Goal: Obtain resource: Obtain resource

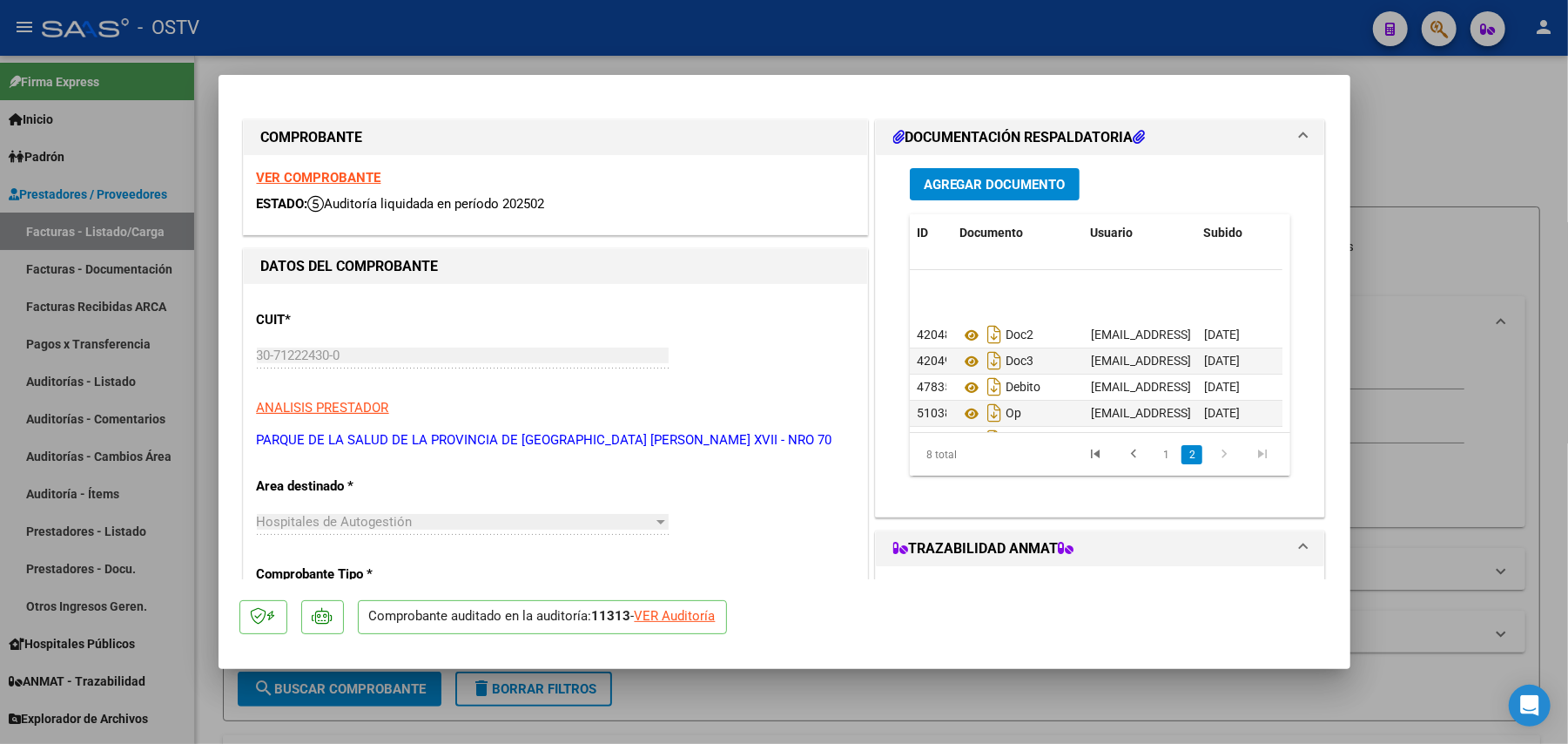
click at [144, 339] on div at bounding box center [784, 372] width 1568 height 744
type input "$ 0,00"
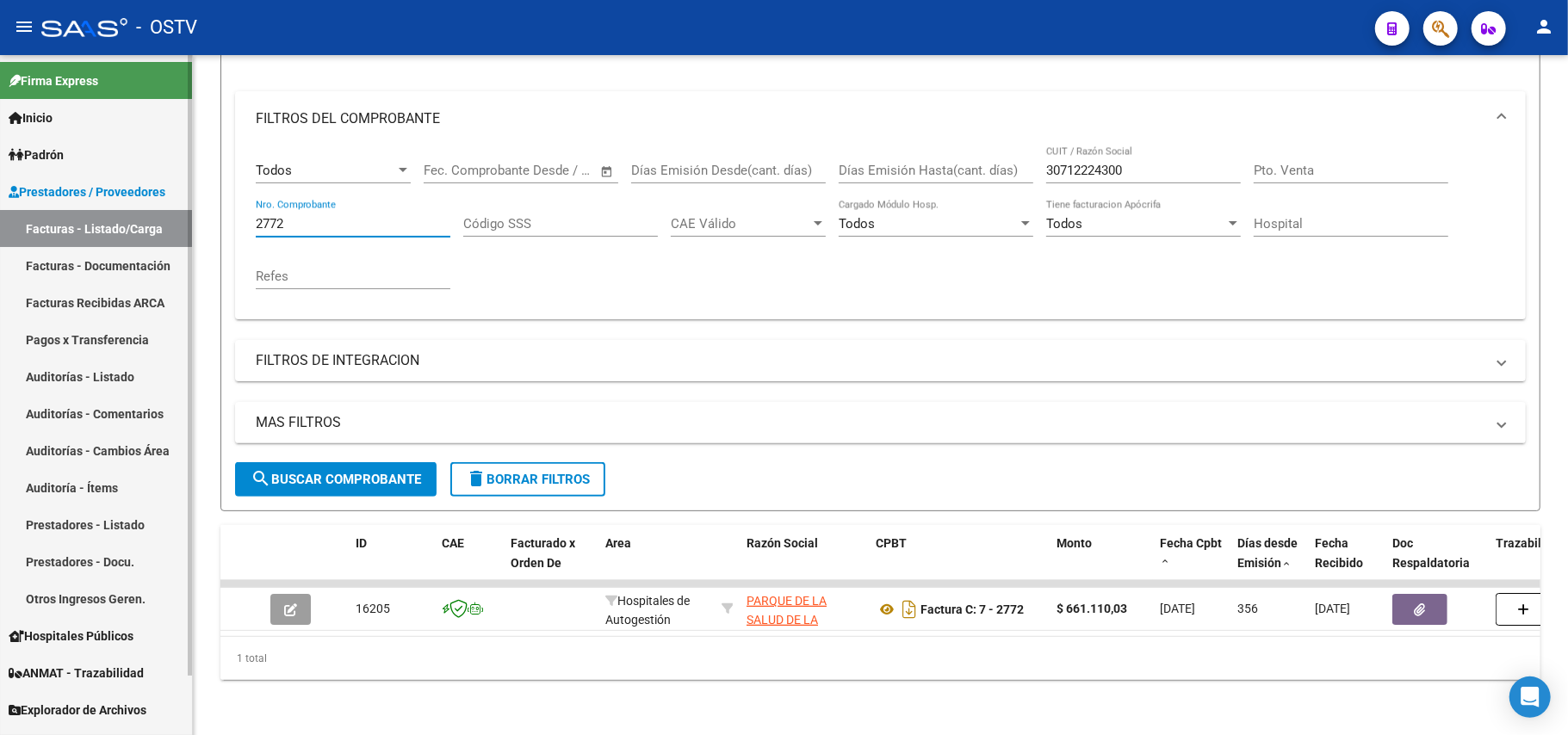
drag, startPoint x: 407, startPoint y: 201, endPoint x: 98, endPoint y: 238, distance: 311.2
click at [63, 231] on mat-sidenav-container "Firma Express Inicio Calendario SSS Instructivos Contacto OS Padrón Afiliados E…" at bounding box center [784, 395] width 1568 height 680
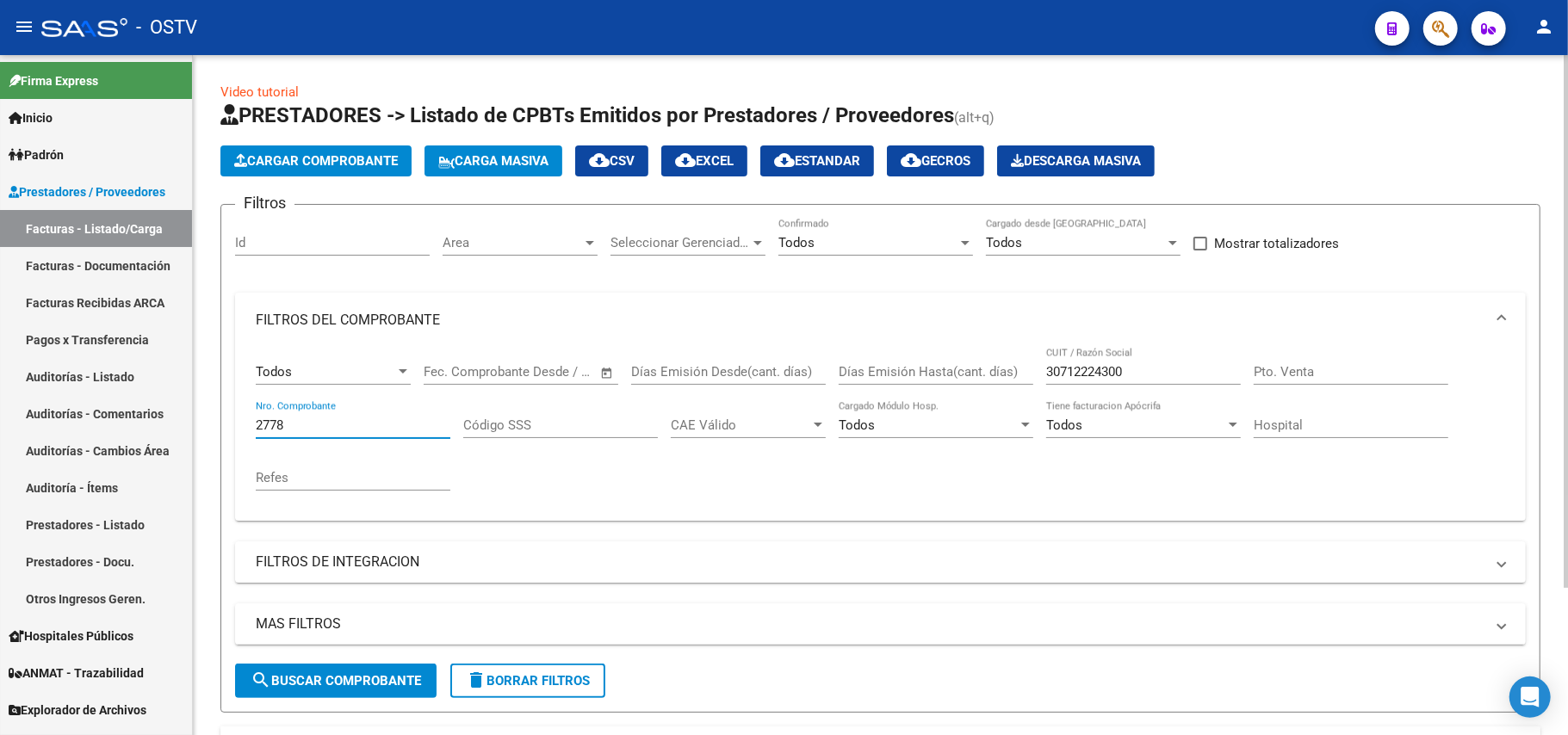
click at [391, 427] on input "2778" at bounding box center [353, 424] width 195 height 16
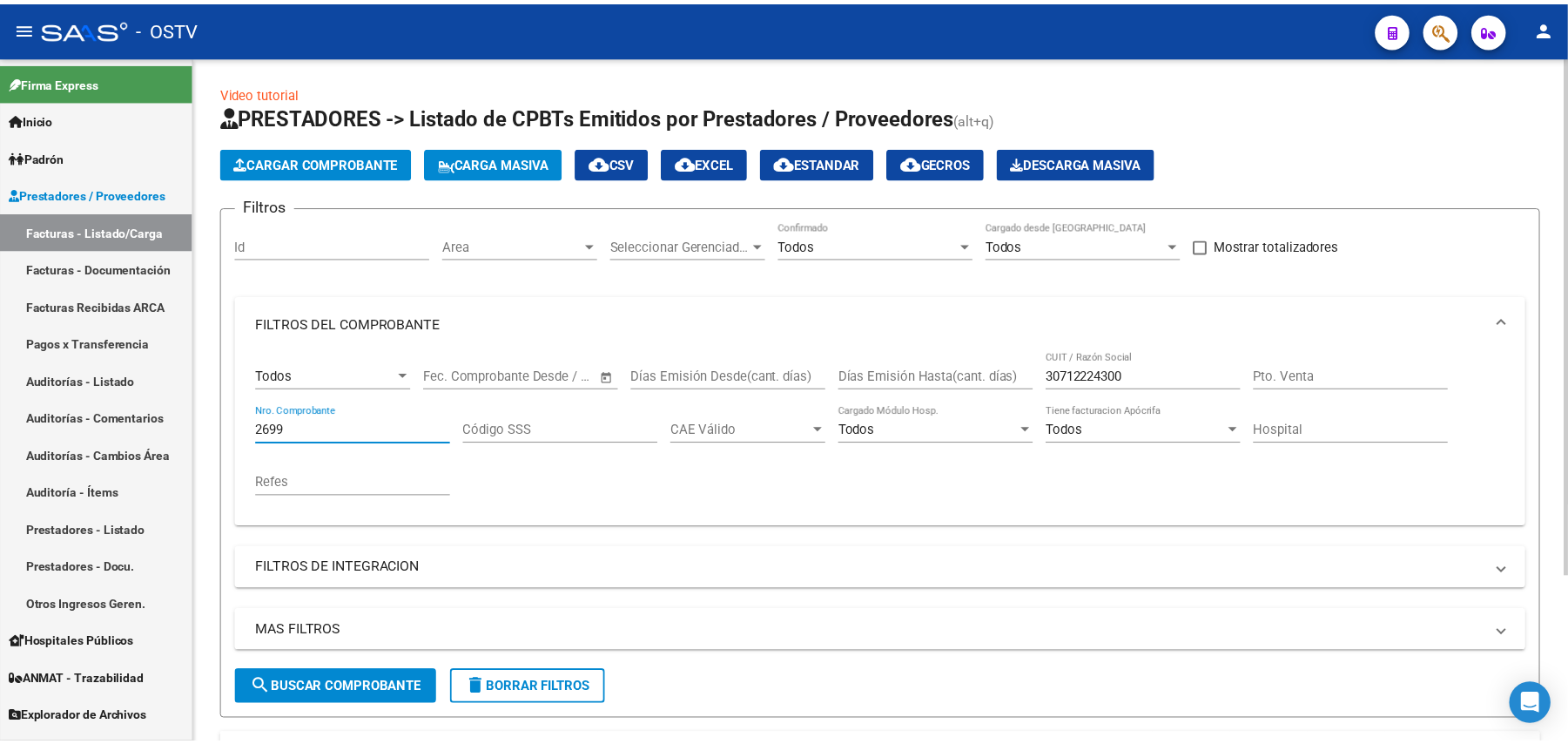
scroll to position [221, 0]
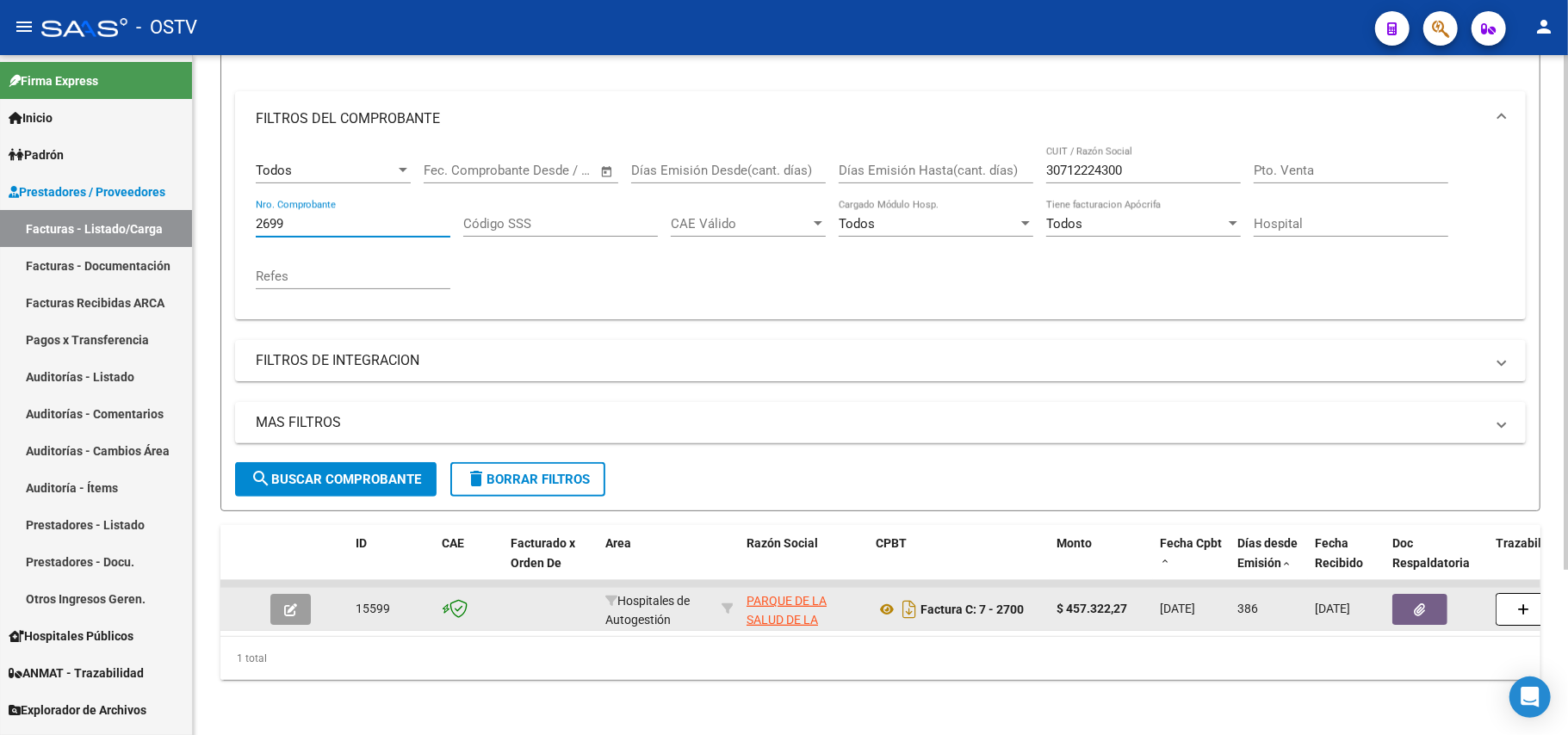
type input "2699"
click at [286, 594] on button "button" at bounding box center [290, 609] width 40 height 31
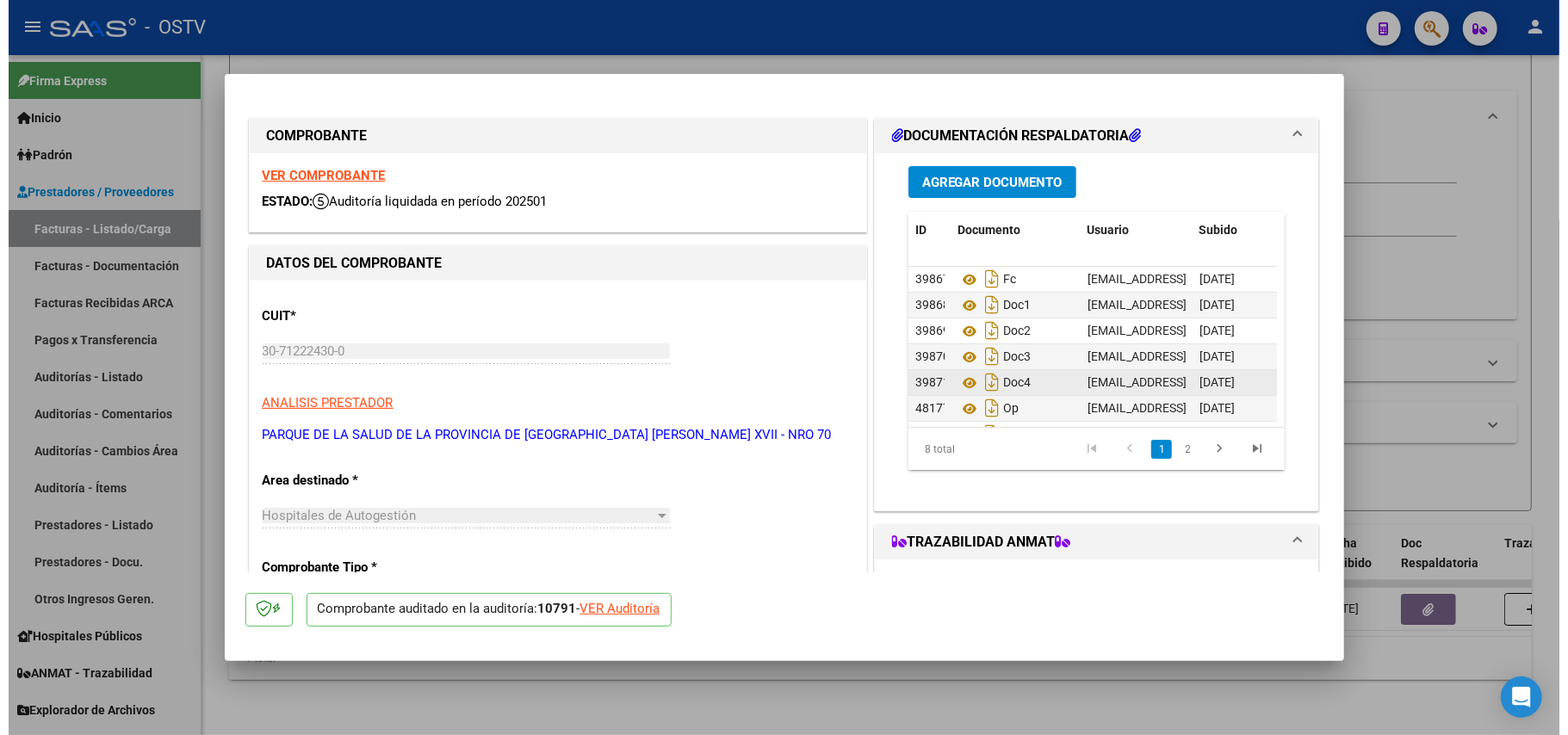
scroll to position [69, 0]
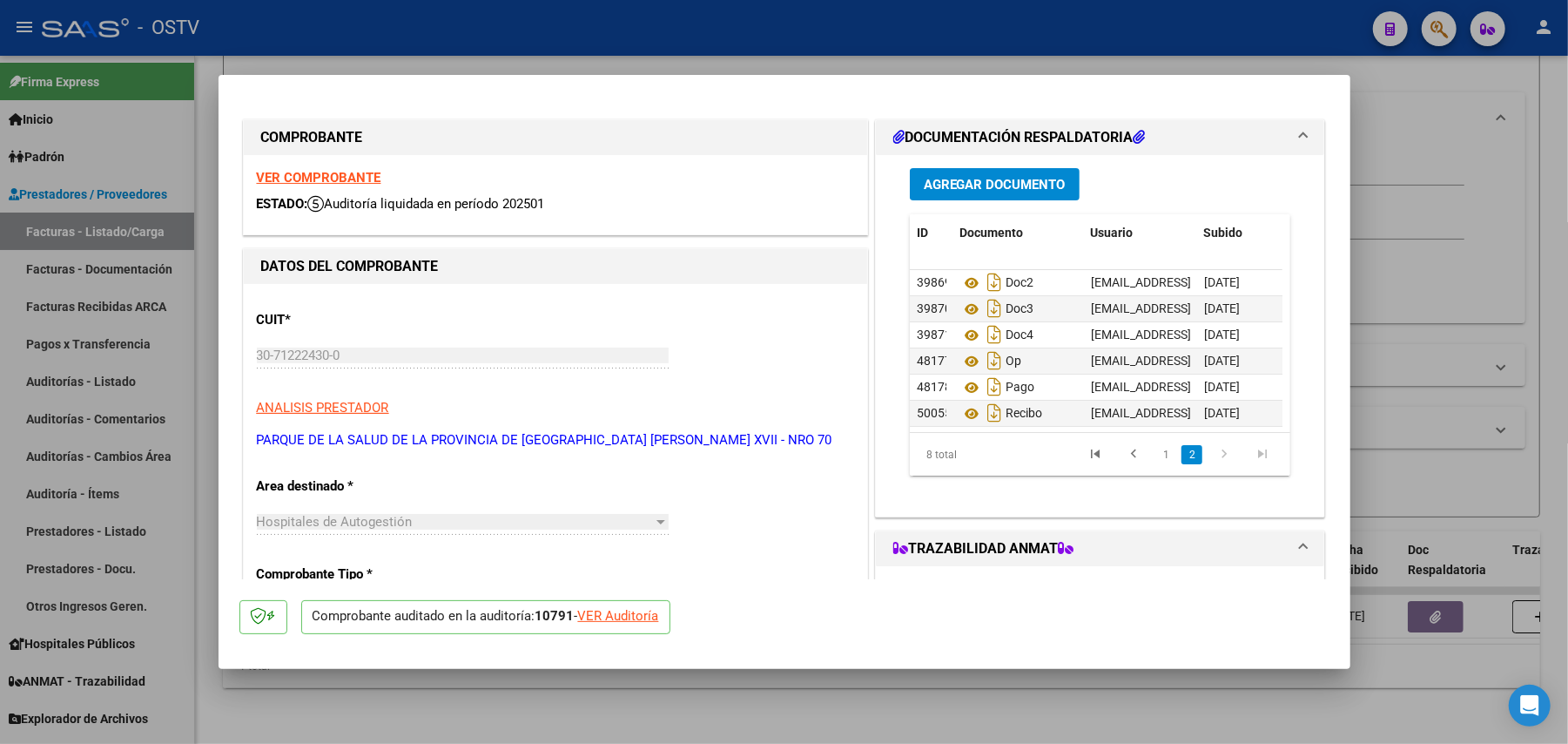
click at [176, 383] on div at bounding box center [784, 372] width 1568 height 744
type input "$ 0,00"
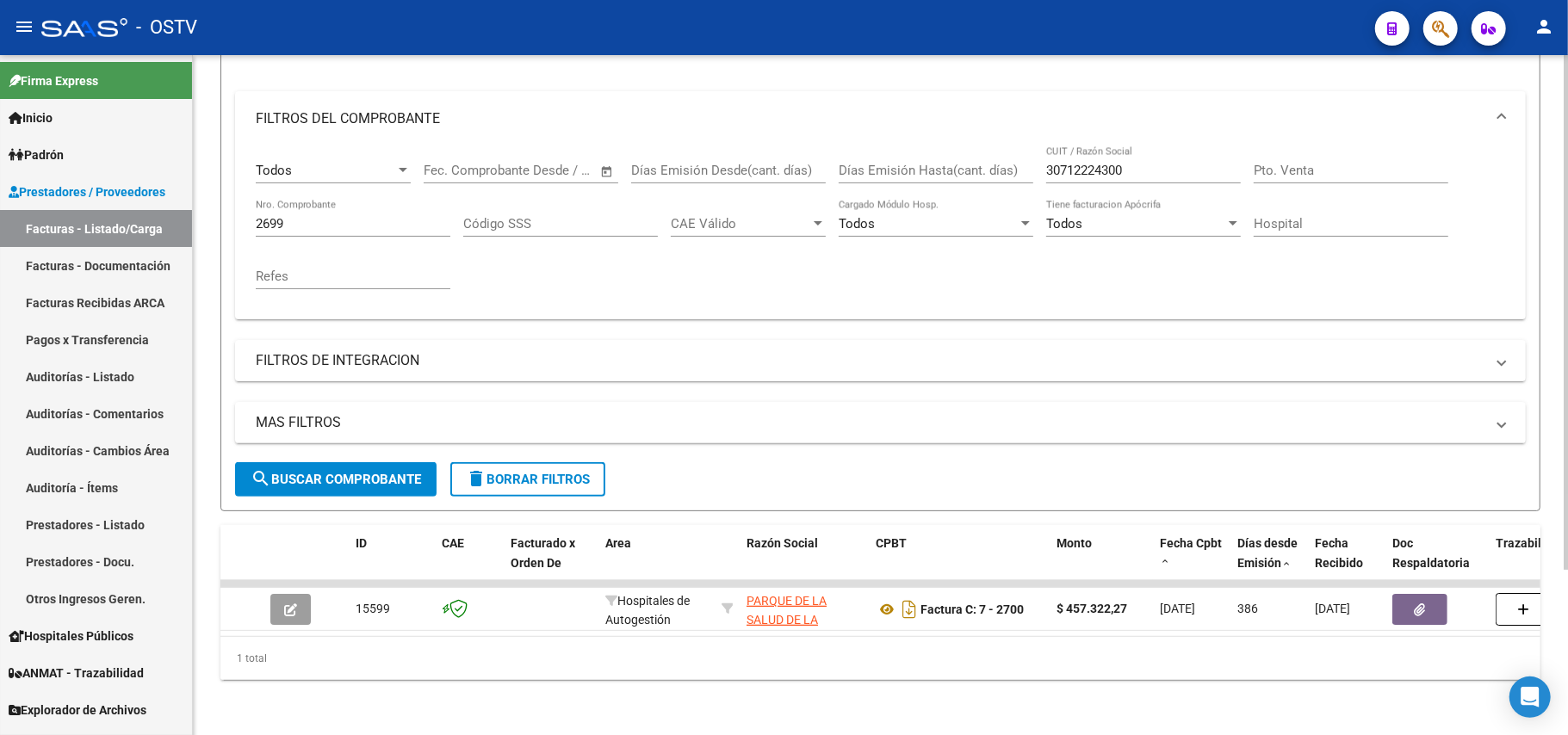
click at [328, 216] on input "2699" at bounding box center [353, 223] width 195 height 16
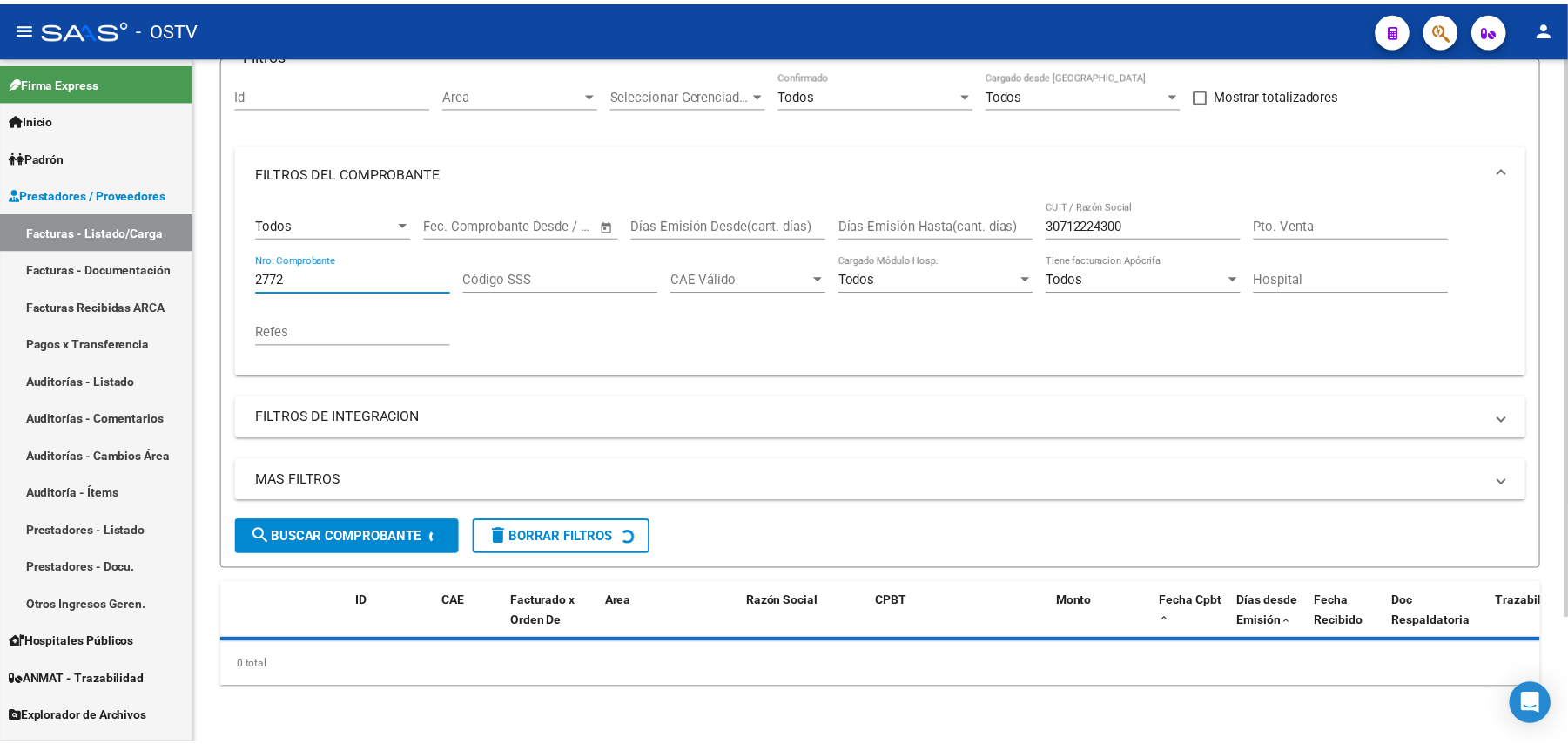
scroll to position [221, 0]
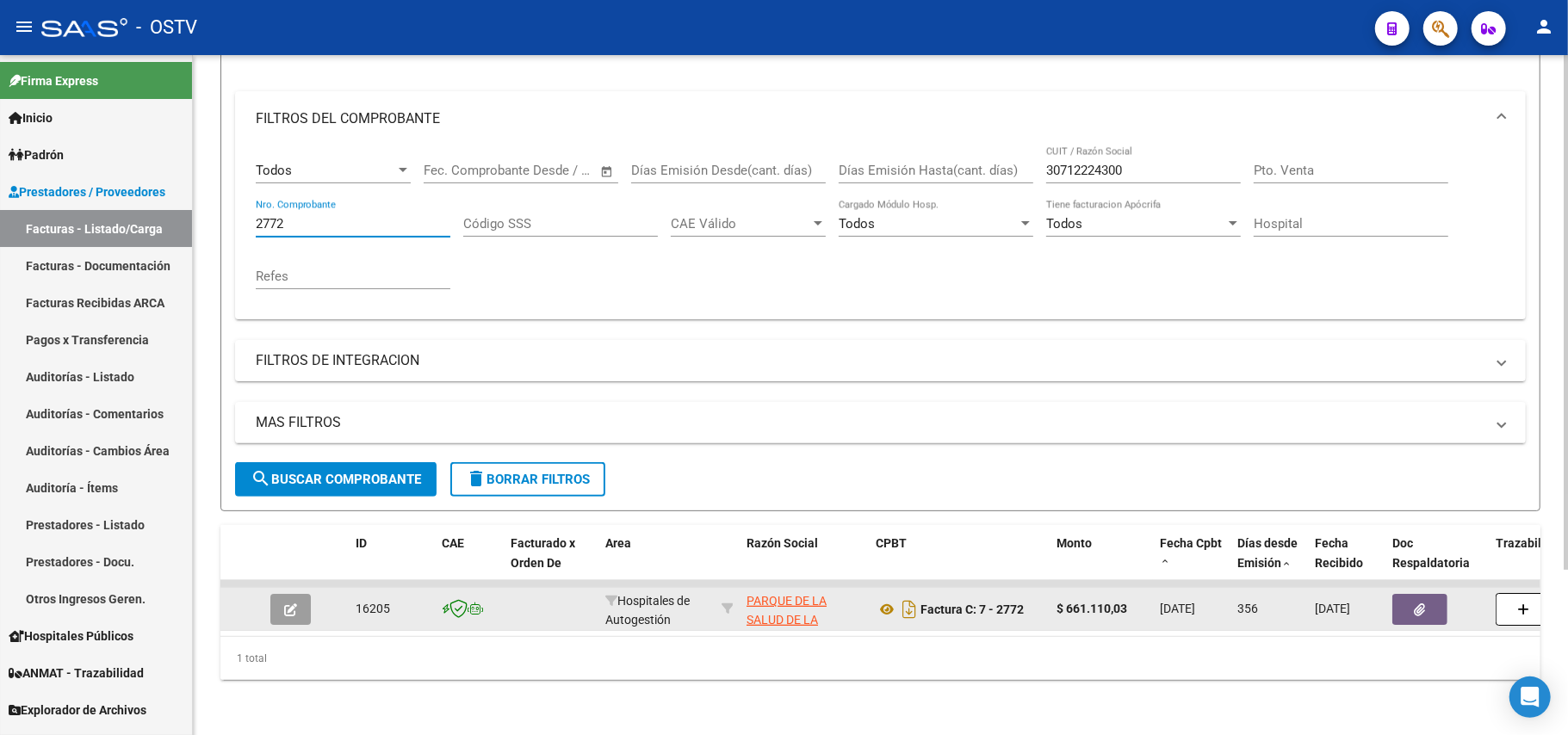
type input "2772"
click at [277, 595] on button "button" at bounding box center [290, 609] width 40 height 31
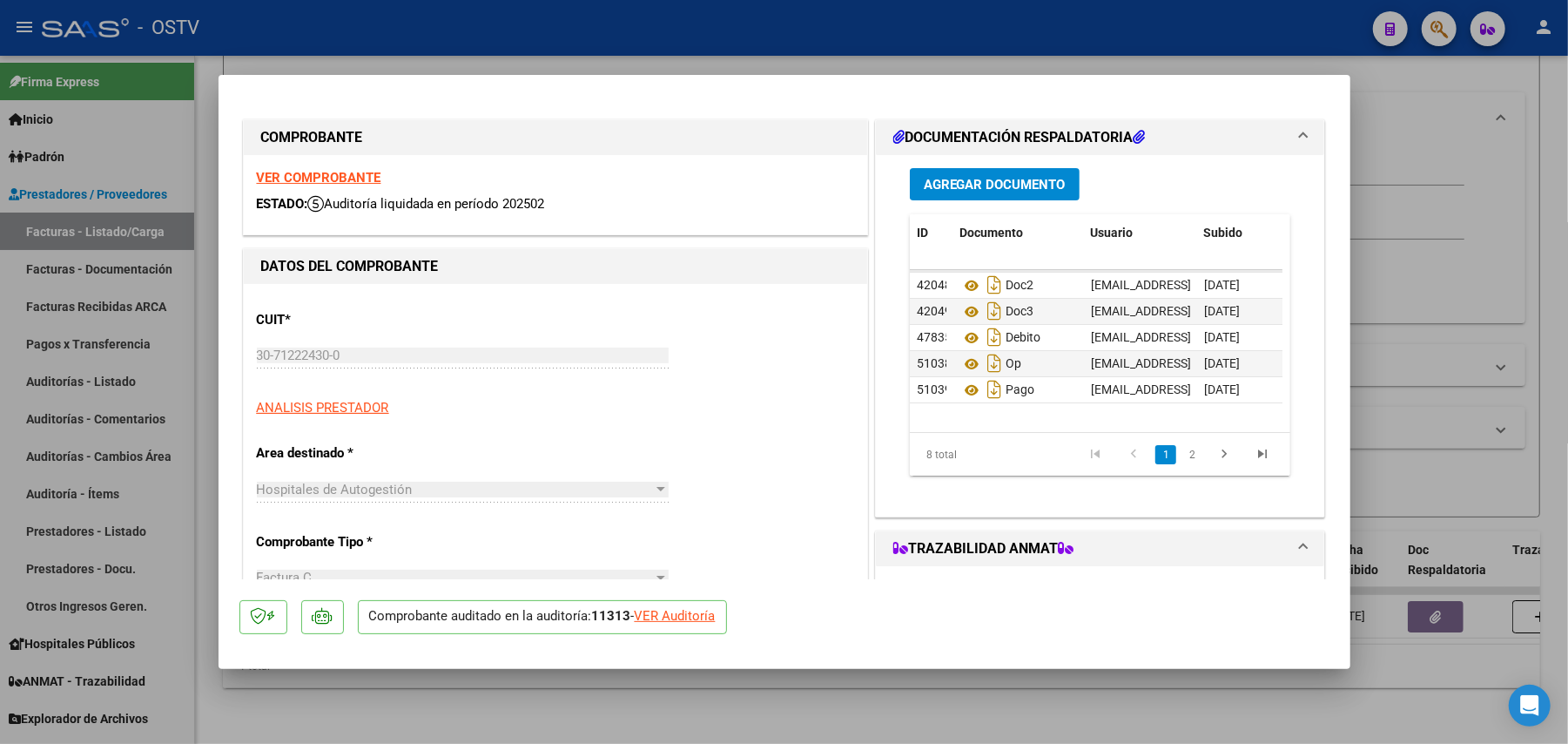
scroll to position [70, 0]
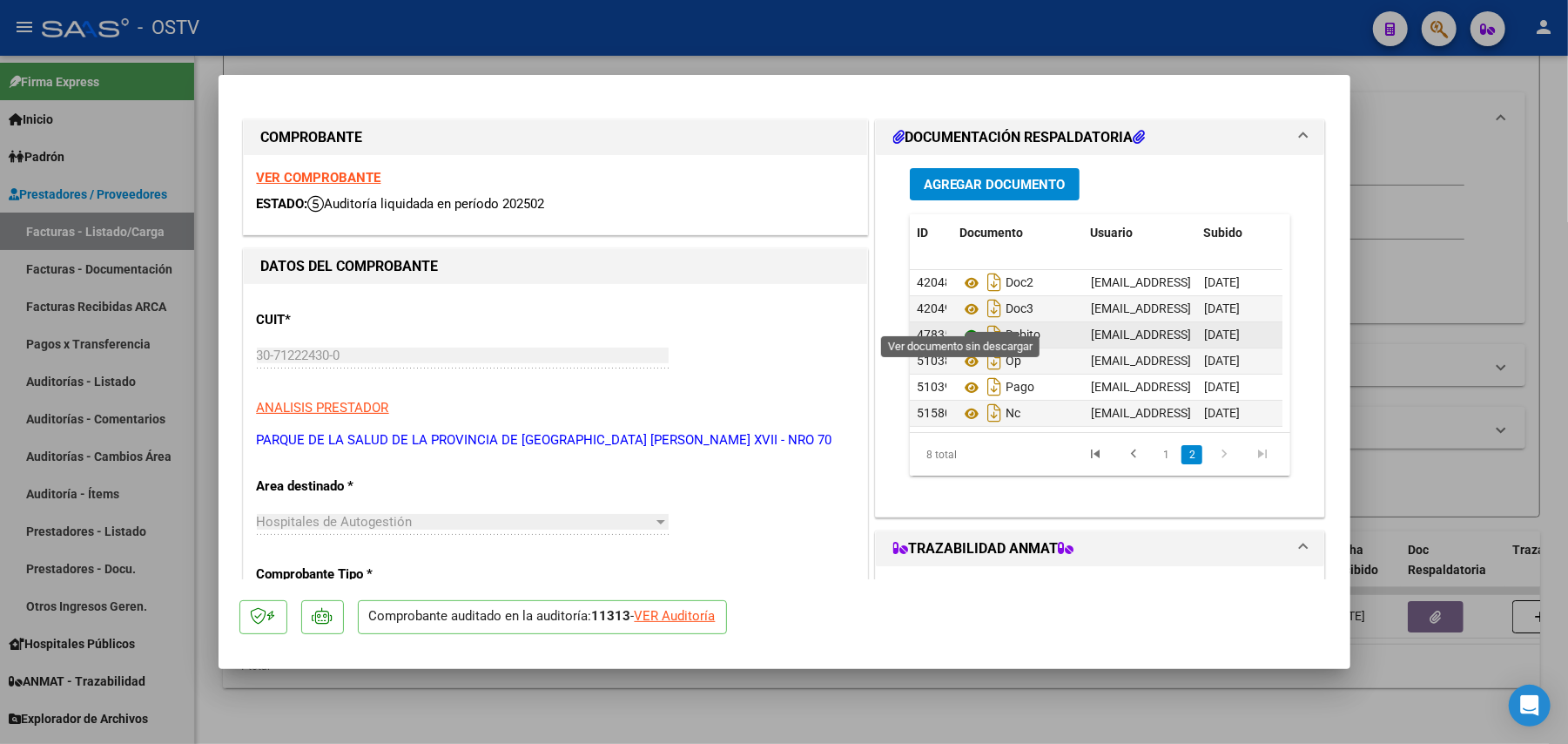
click at [966, 325] on icon at bounding box center [971, 335] width 22 height 20
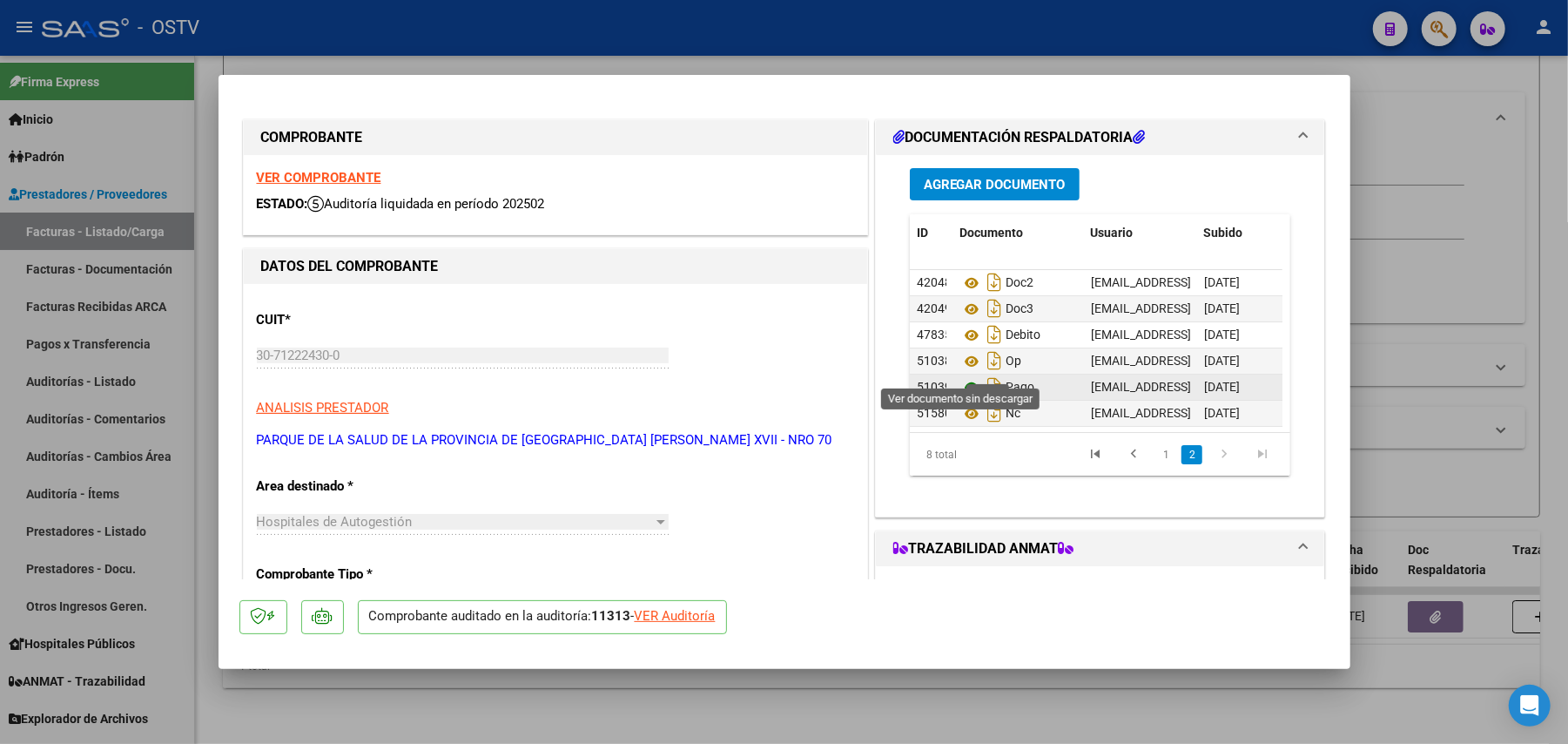
click at [967, 378] on icon at bounding box center [971, 388] width 22 height 20
click at [214, 228] on div at bounding box center [784, 372] width 1568 height 744
type input "$ 0,00"
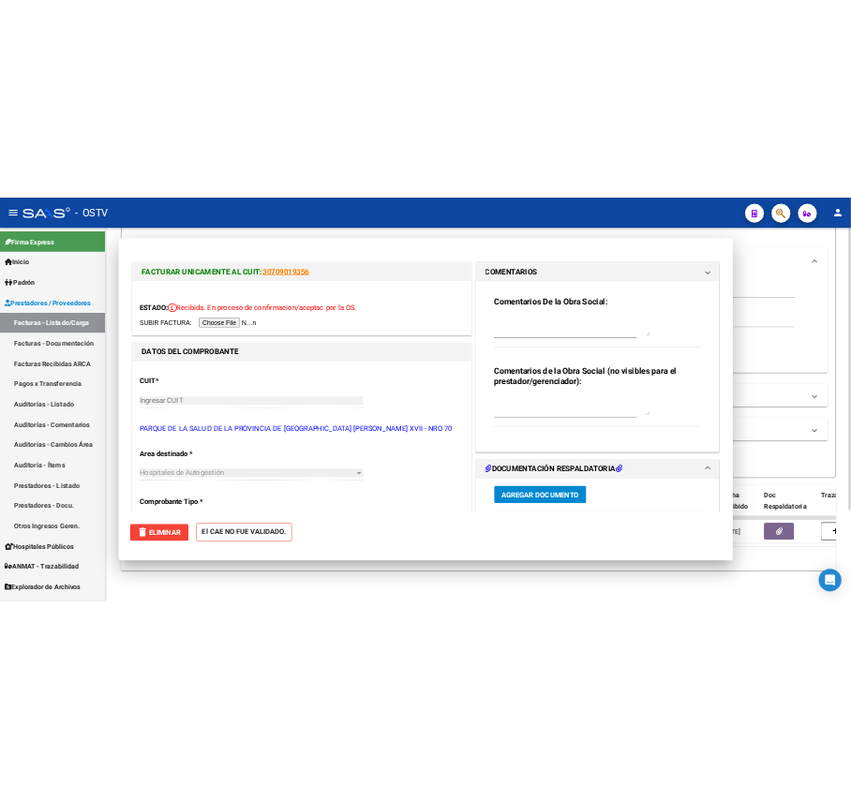
scroll to position [0, 0]
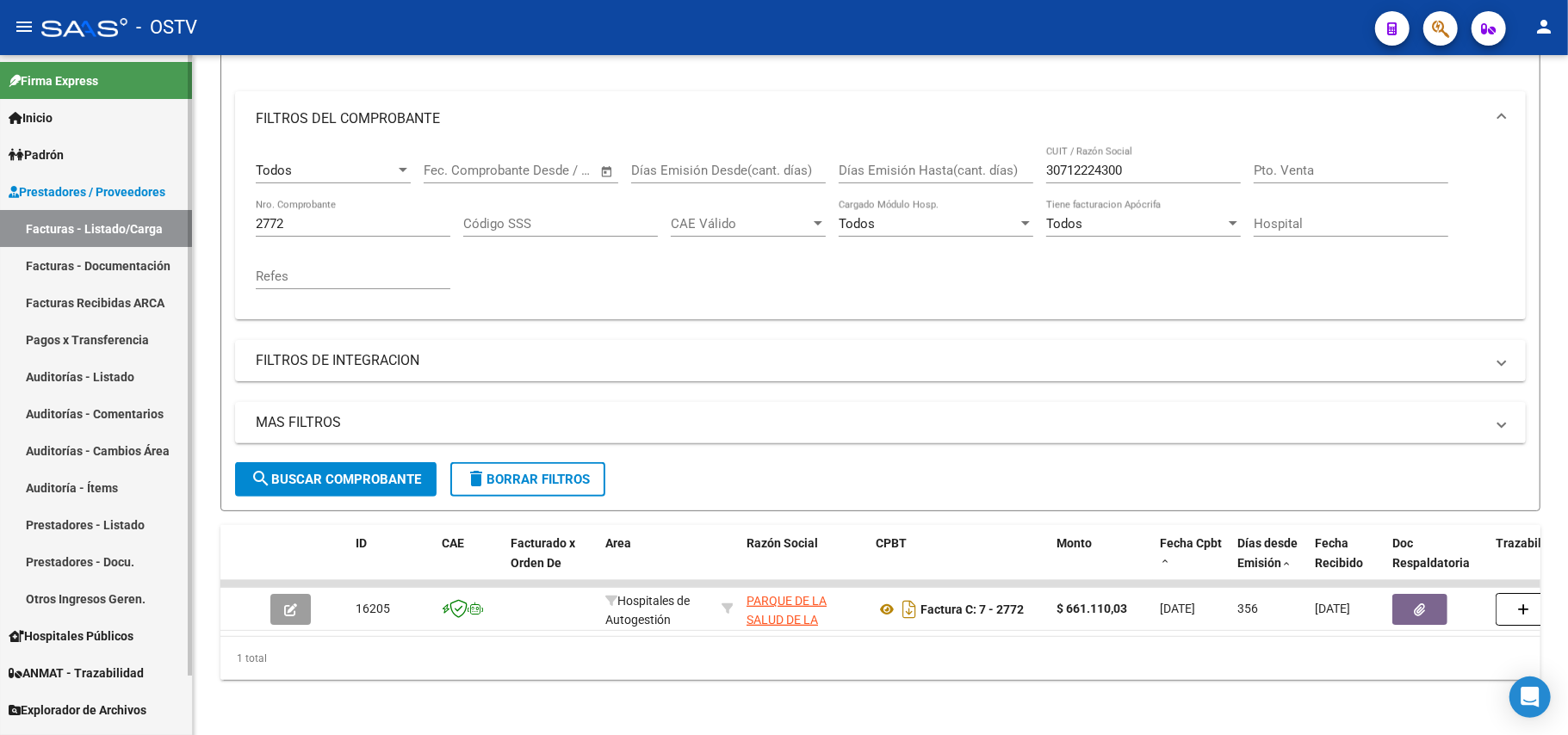
drag, startPoint x: 335, startPoint y: 194, endPoint x: 97, endPoint y: 225, distance: 240.0
click at [97, 225] on mat-sidenav-container "Firma Express Inicio Calendario SSS Instructivos Contacto OS Padrón Afiliados E…" at bounding box center [784, 395] width 1568 height 680
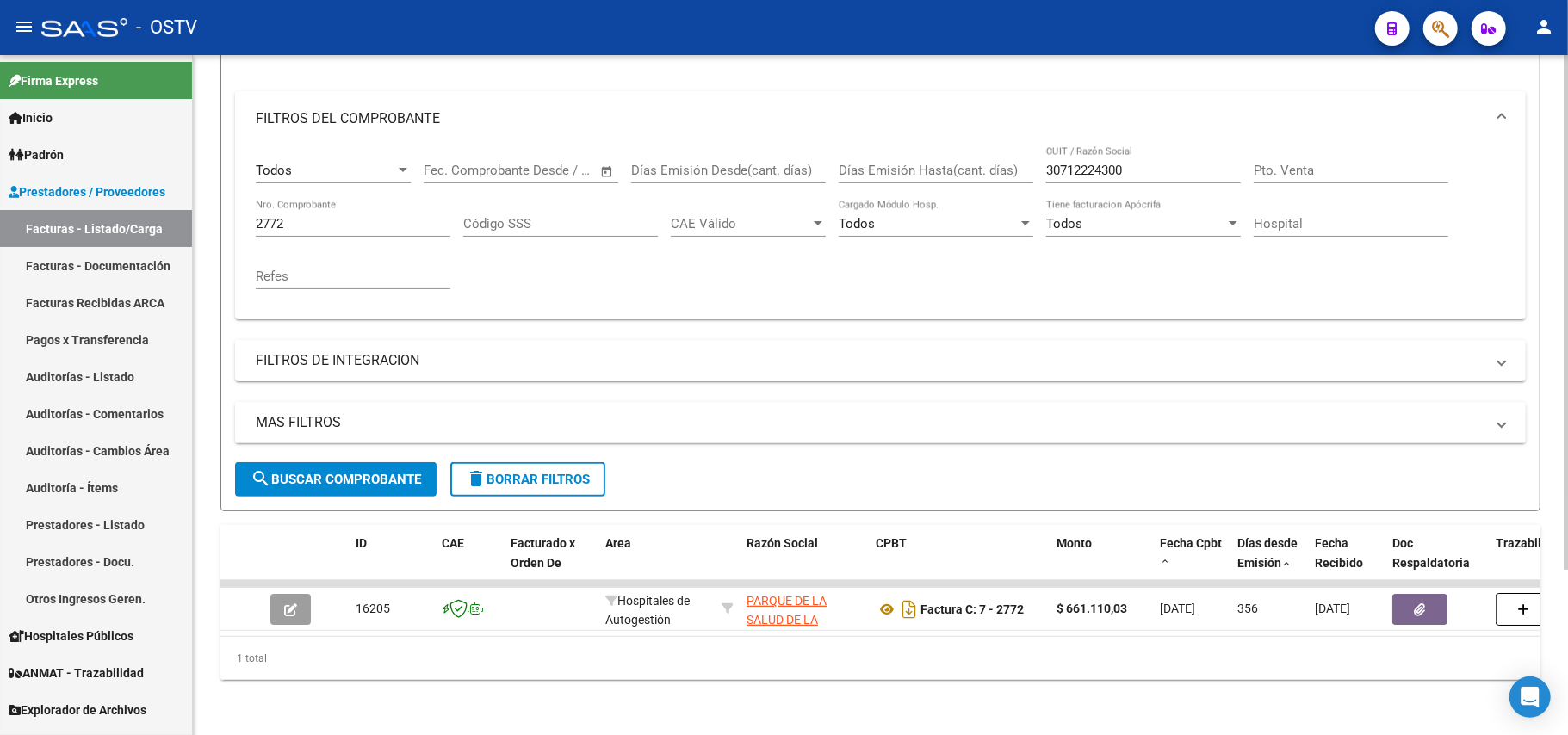
click at [1108, 146] on div "30712224300 CUIT / Razón Social" at bounding box center [1143, 164] width 195 height 37
click at [1108, 163] on input "30712224300" at bounding box center [1143, 170] width 195 height 16
click at [328, 216] on input "2772" at bounding box center [353, 223] width 195 height 16
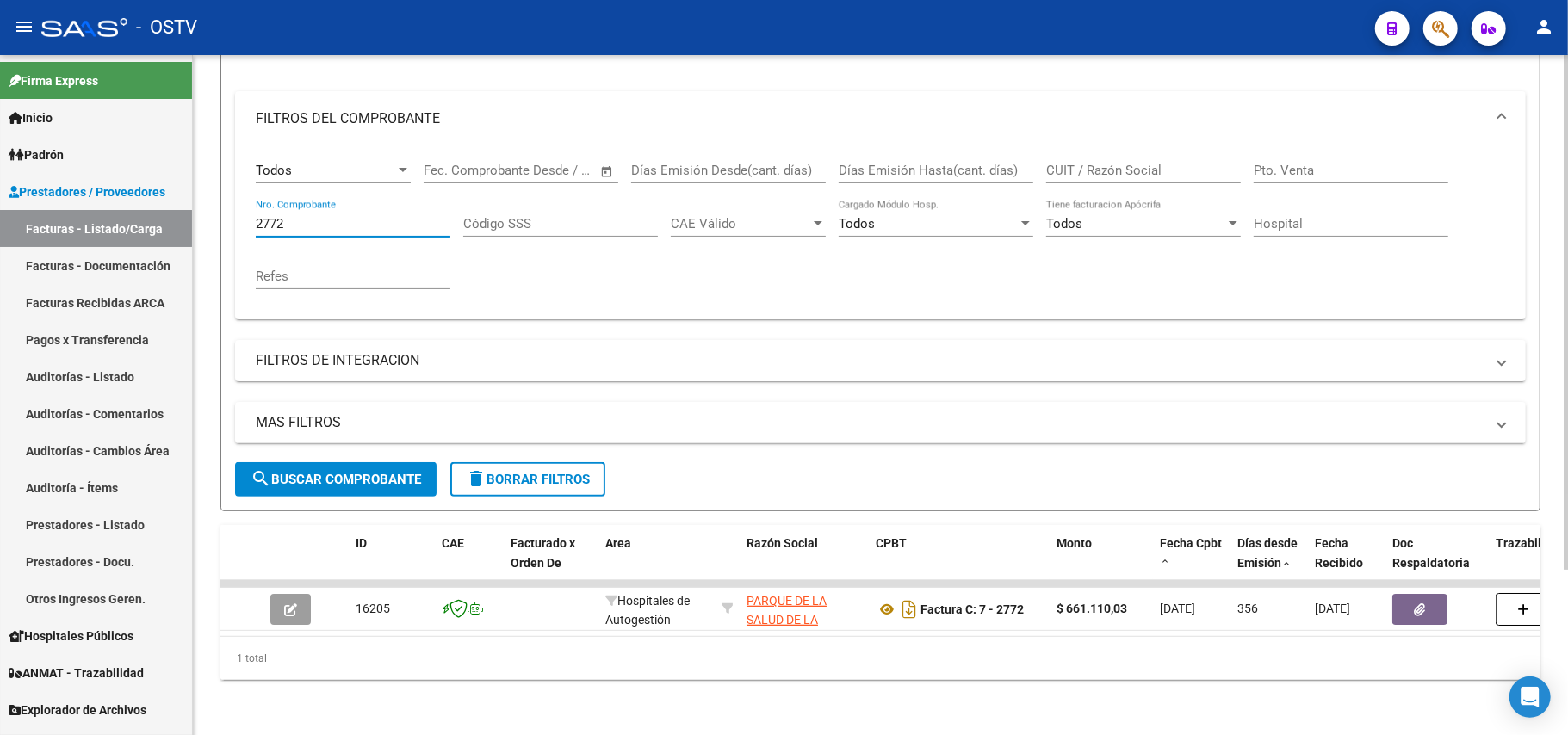
click at [328, 216] on input "2772" at bounding box center [353, 223] width 195 height 16
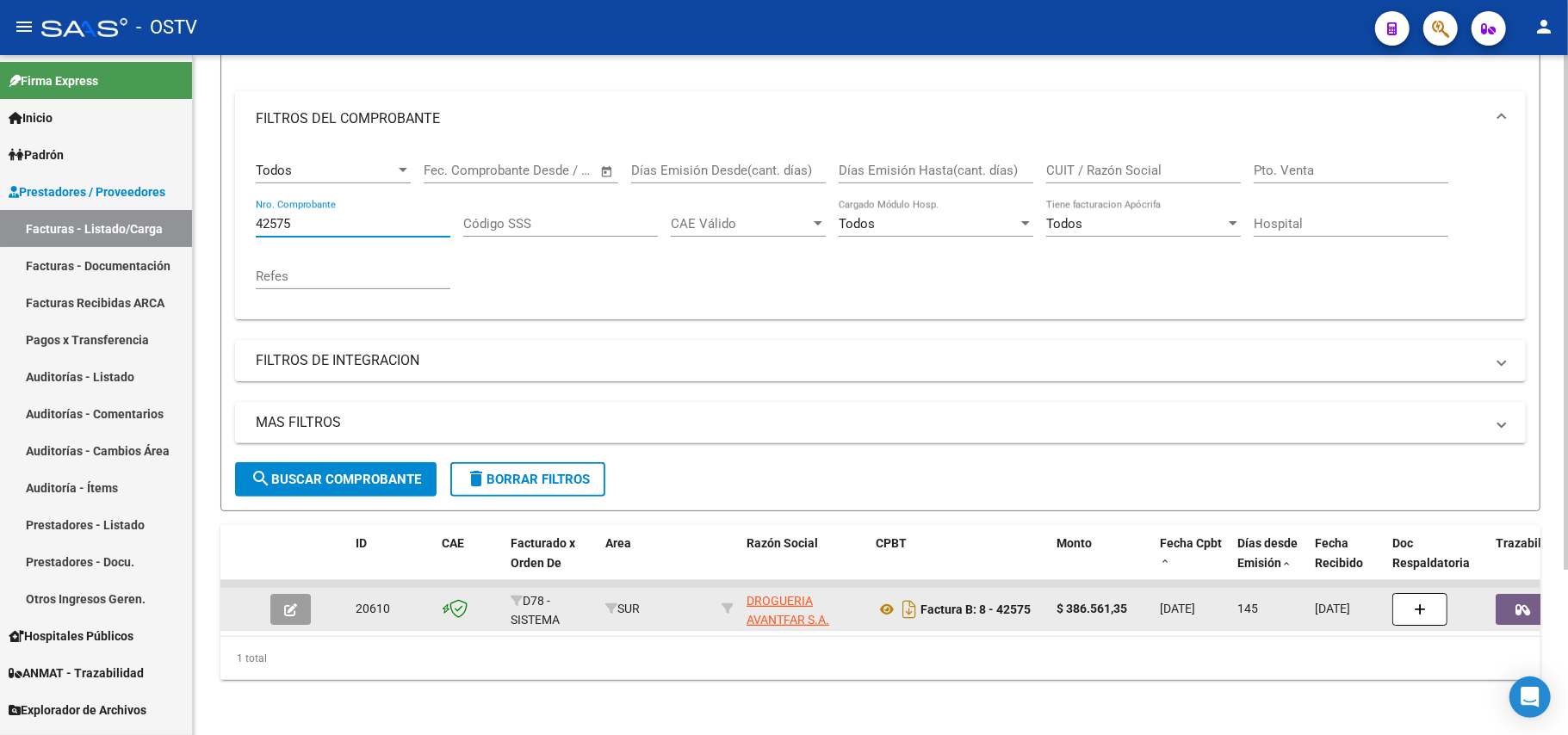
type input "42575"
click at [792, 611] on datatable-body-cell "DROGUERIA AVANTFAR S.A. 30708335416" at bounding box center [804, 609] width 130 height 42
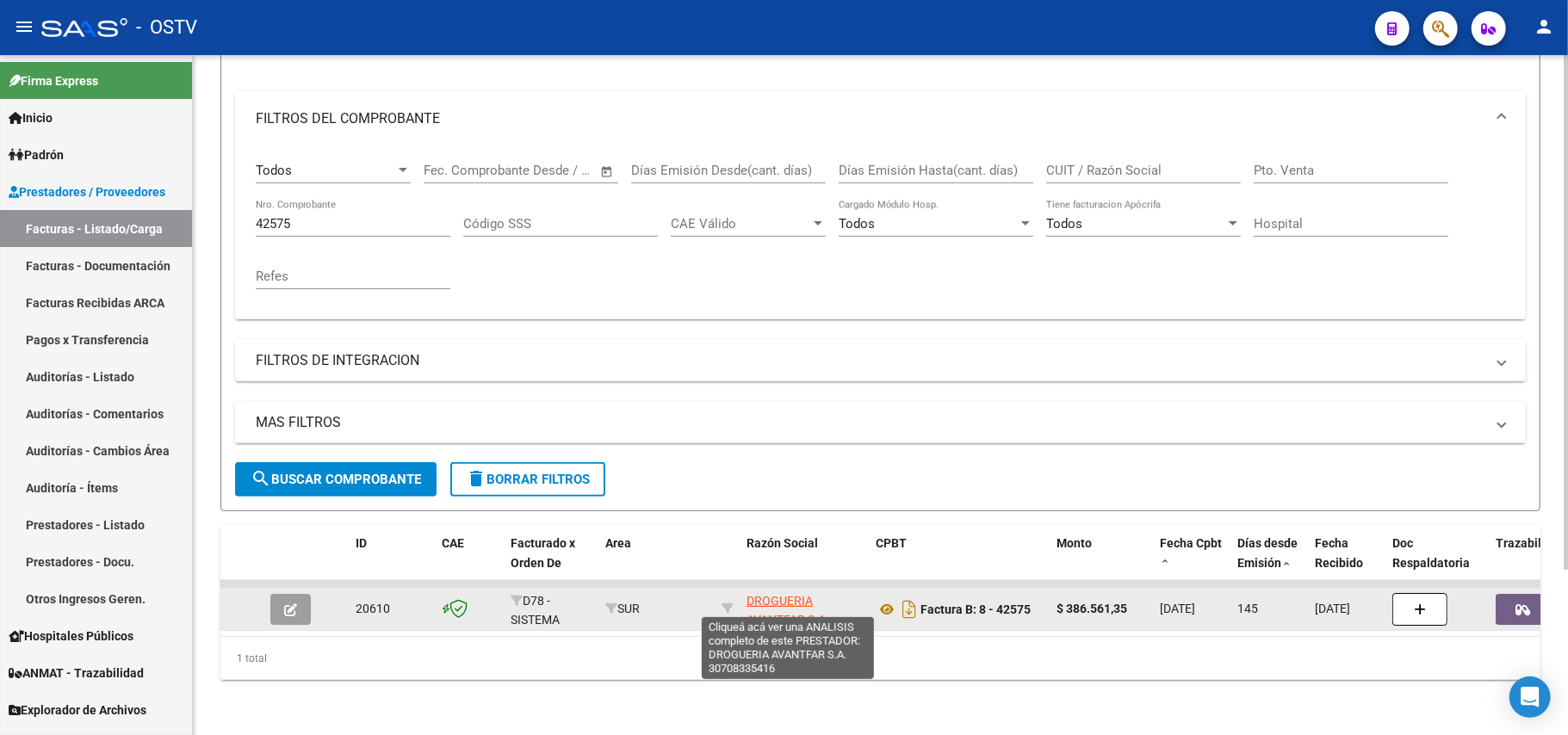
click at [803, 594] on span "DROGUERIA AVANTFAR S.A." at bounding box center [788, 610] width 83 height 34
type textarea "30708335416"
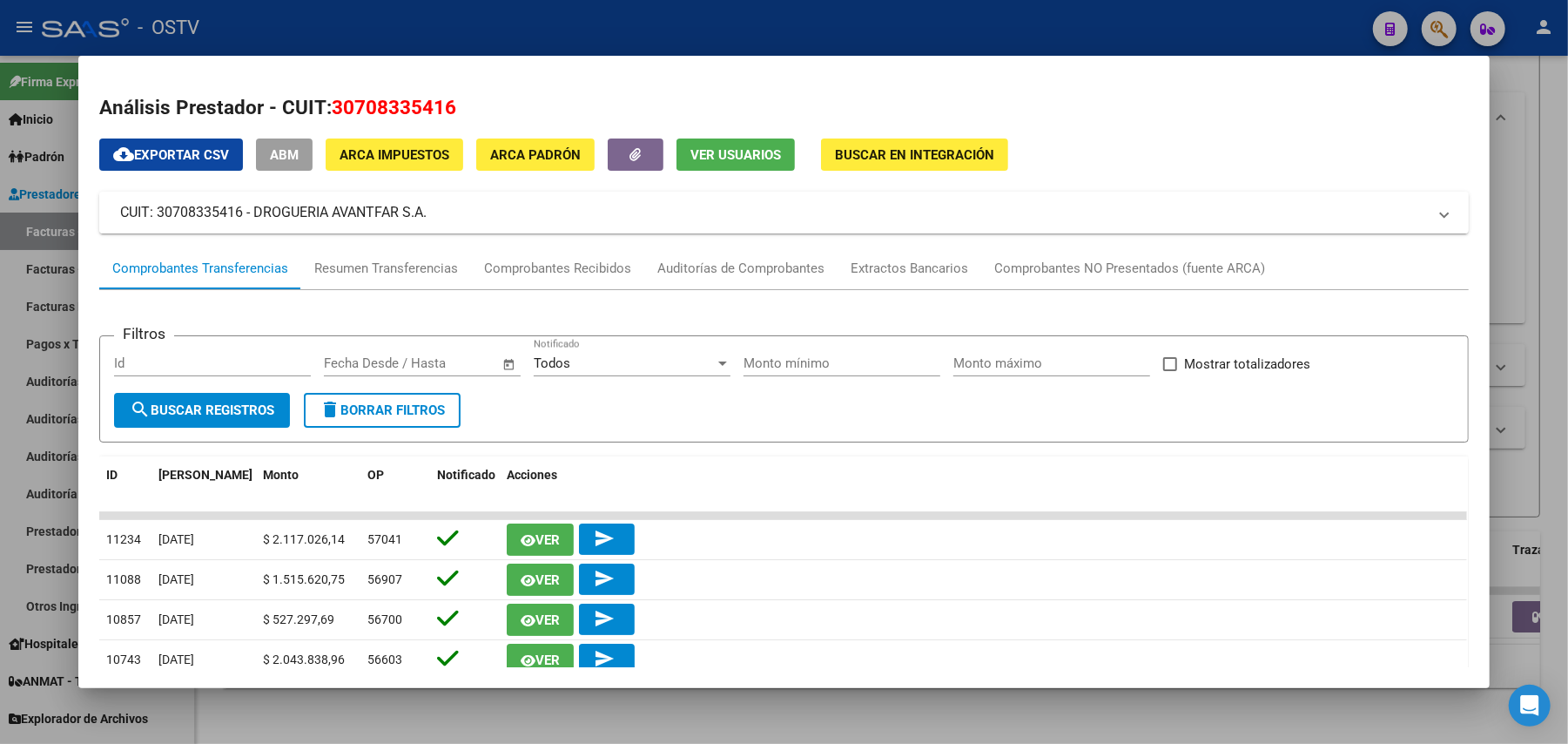
drag, startPoint x: 423, startPoint y: 213, endPoint x: 247, endPoint y: 216, distance: 176.0
click at [247, 216] on mat-panel-title "CUIT: 30708335416 - DROGUERIA AVANTFAR S.A." at bounding box center [773, 212] width 1307 height 20
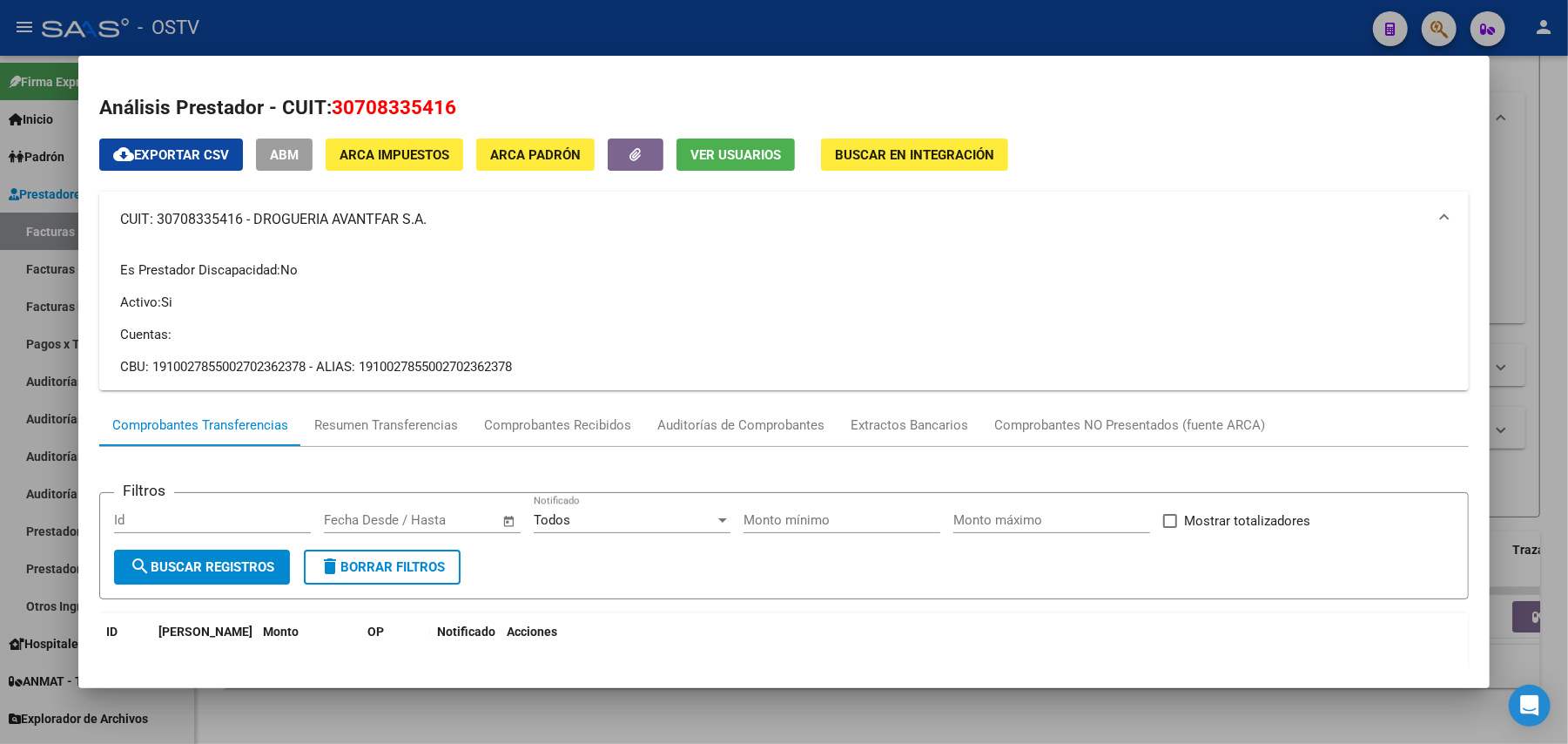
click at [631, 29] on div at bounding box center [784, 372] width 1568 height 744
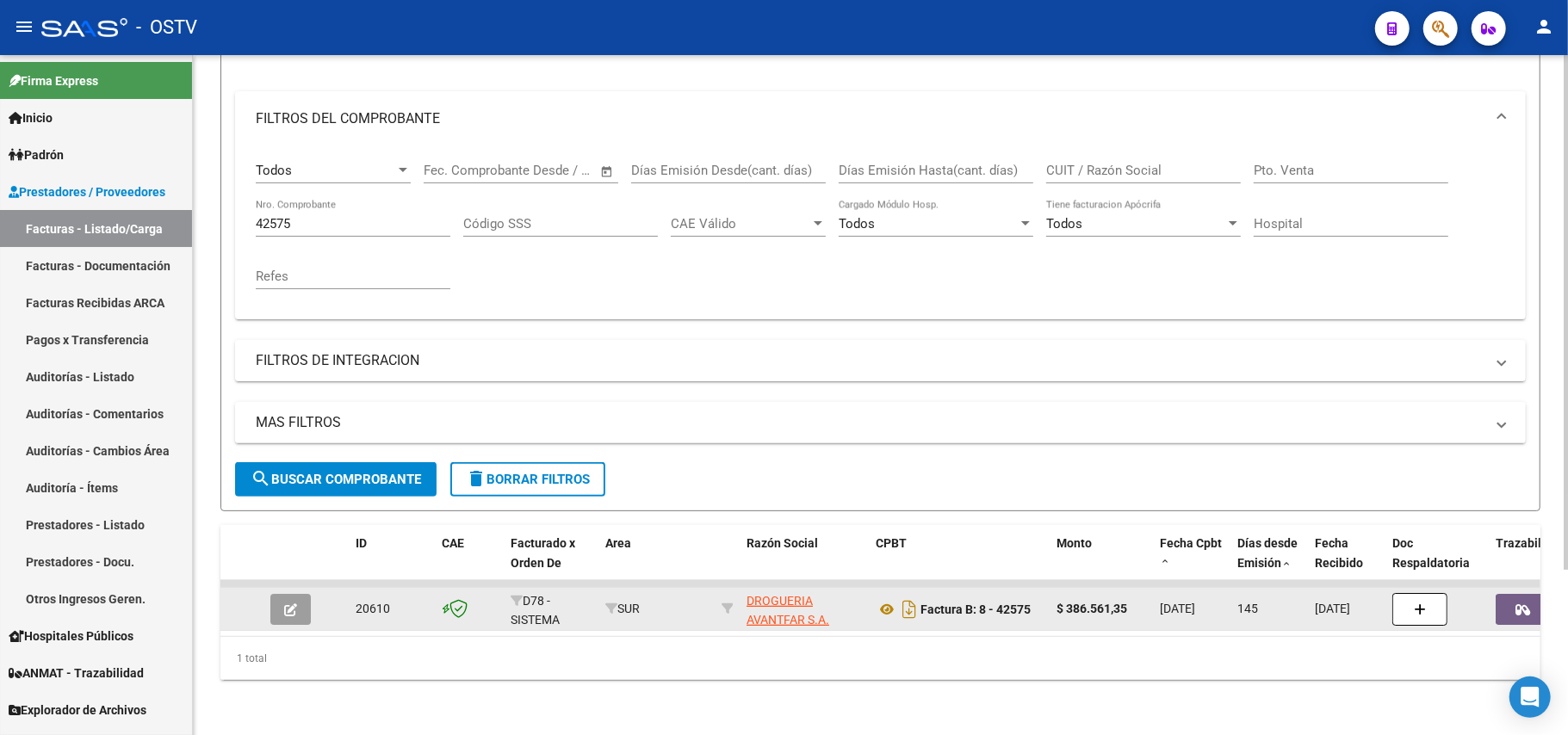
click at [811, 604] on span "DROGUERIA AVANTFAR S.A." at bounding box center [788, 610] width 83 height 34
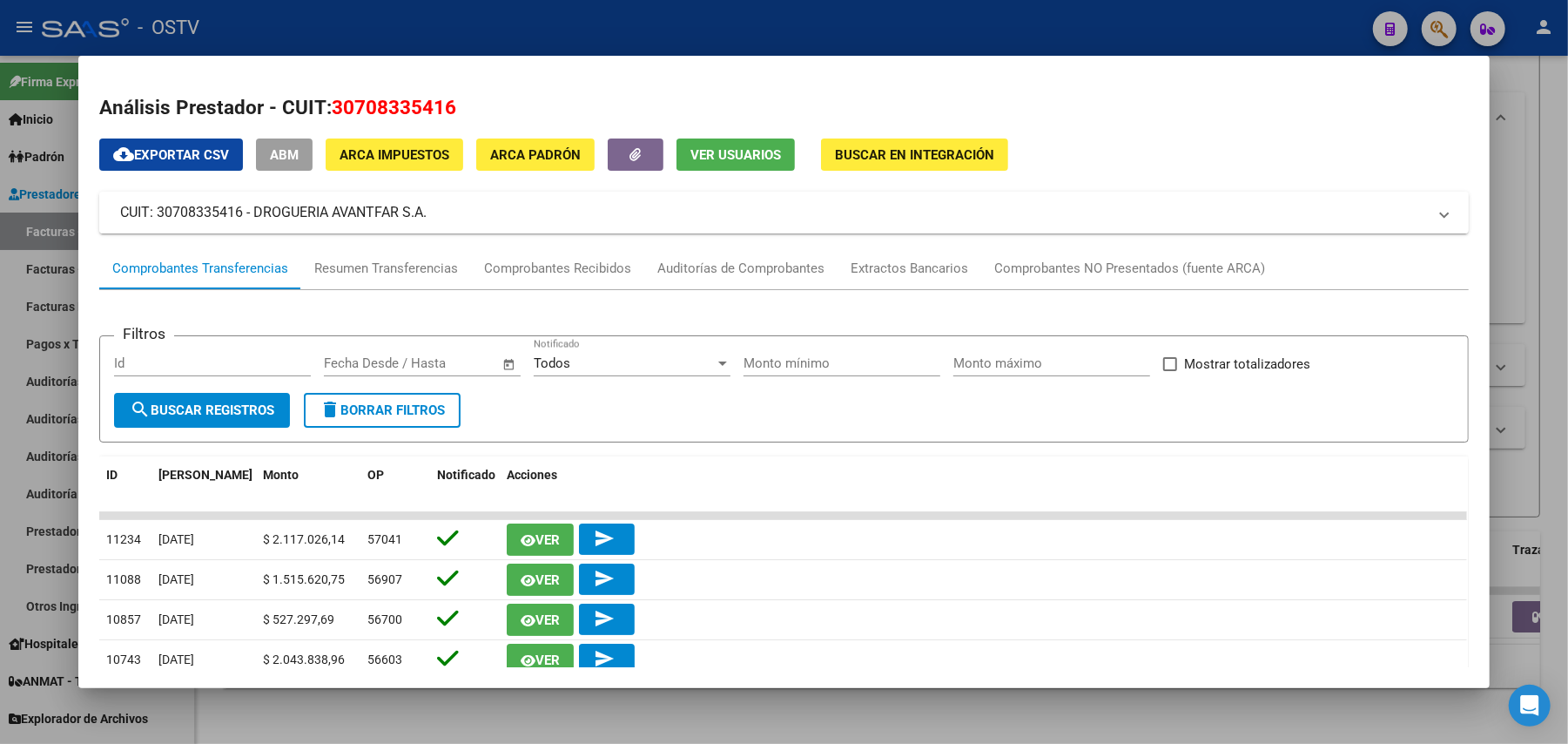
drag, startPoint x: 329, startPoint y: 225, endPoint x: 244, endPoint y: 210, distance: 86.3
click at [244, 210] on mat-panel-title "CUIT: 30708335416 - DROGUERIA AVANTFAR S.A." at bounding box center [773, 212] width 1307 height 20
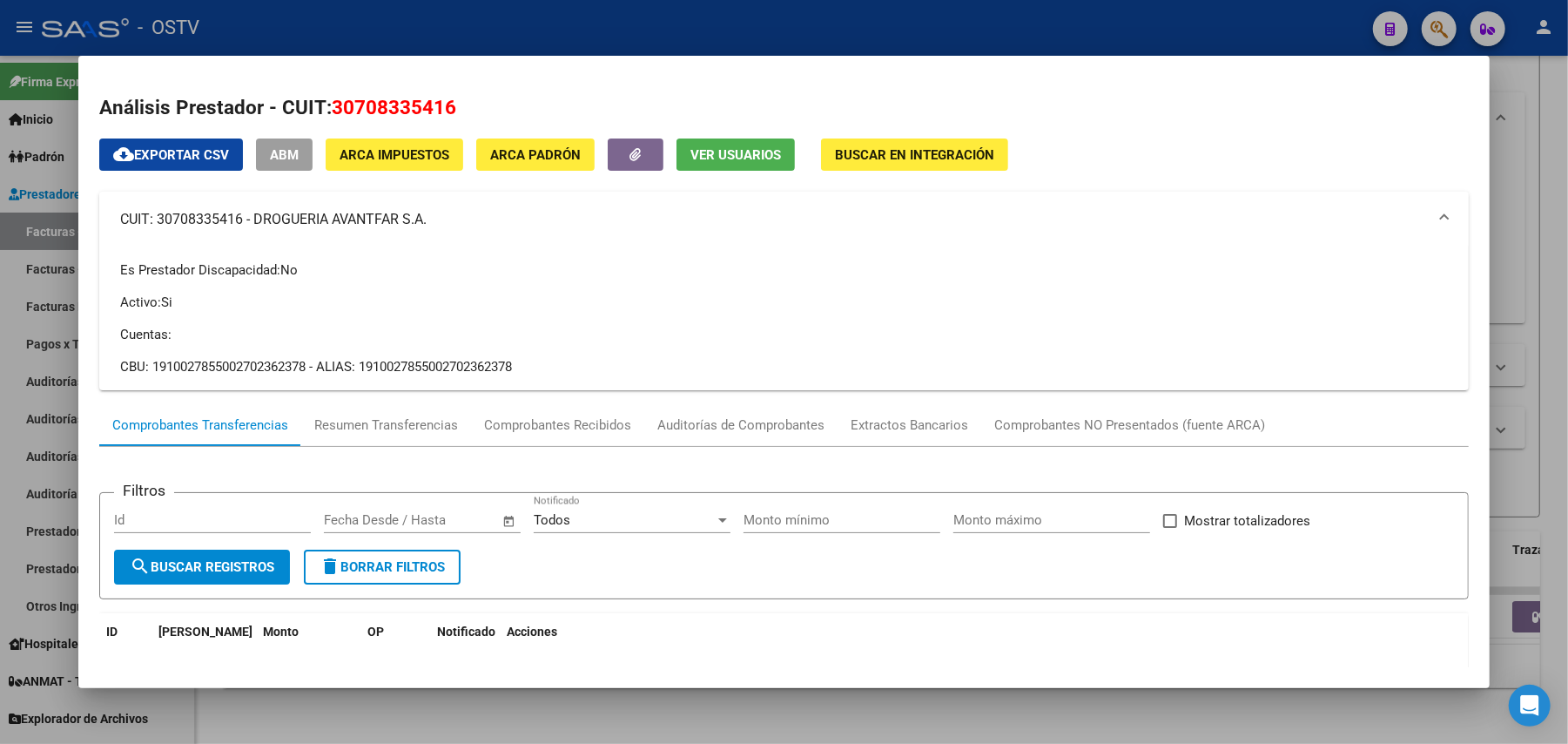
copy mat-panel-title "DROGUERIA AVANTFAR S.A."
click at [602, 32] on div at bounding box center [784, 372] width 1568 height 744
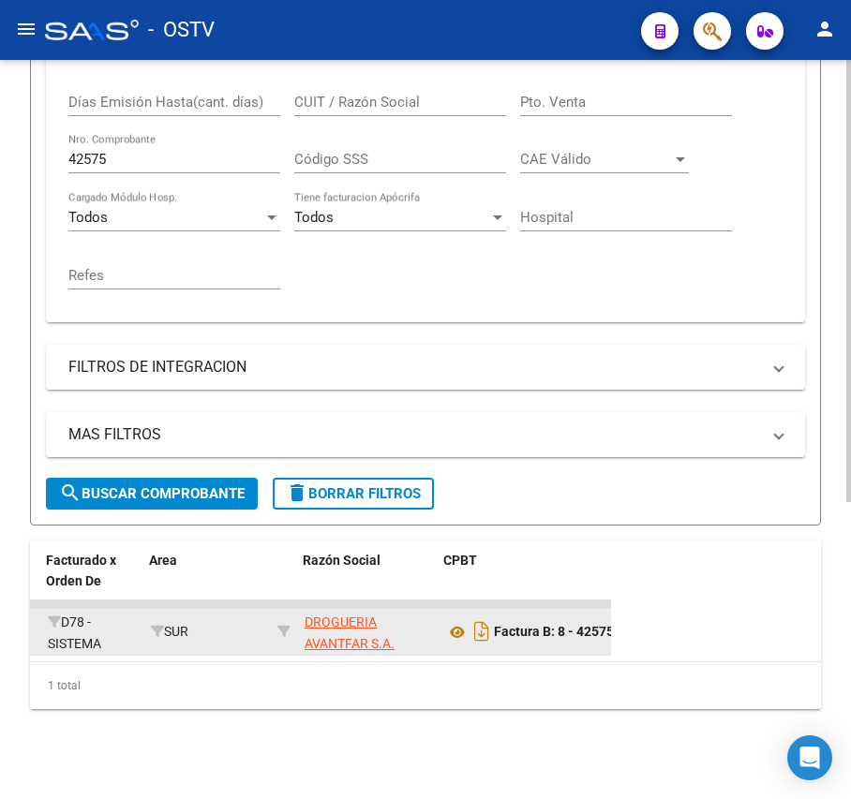
scroll to position [0, 300]
click at [454, 621] on icon at bounding box center [455, 632] width 24 height 22
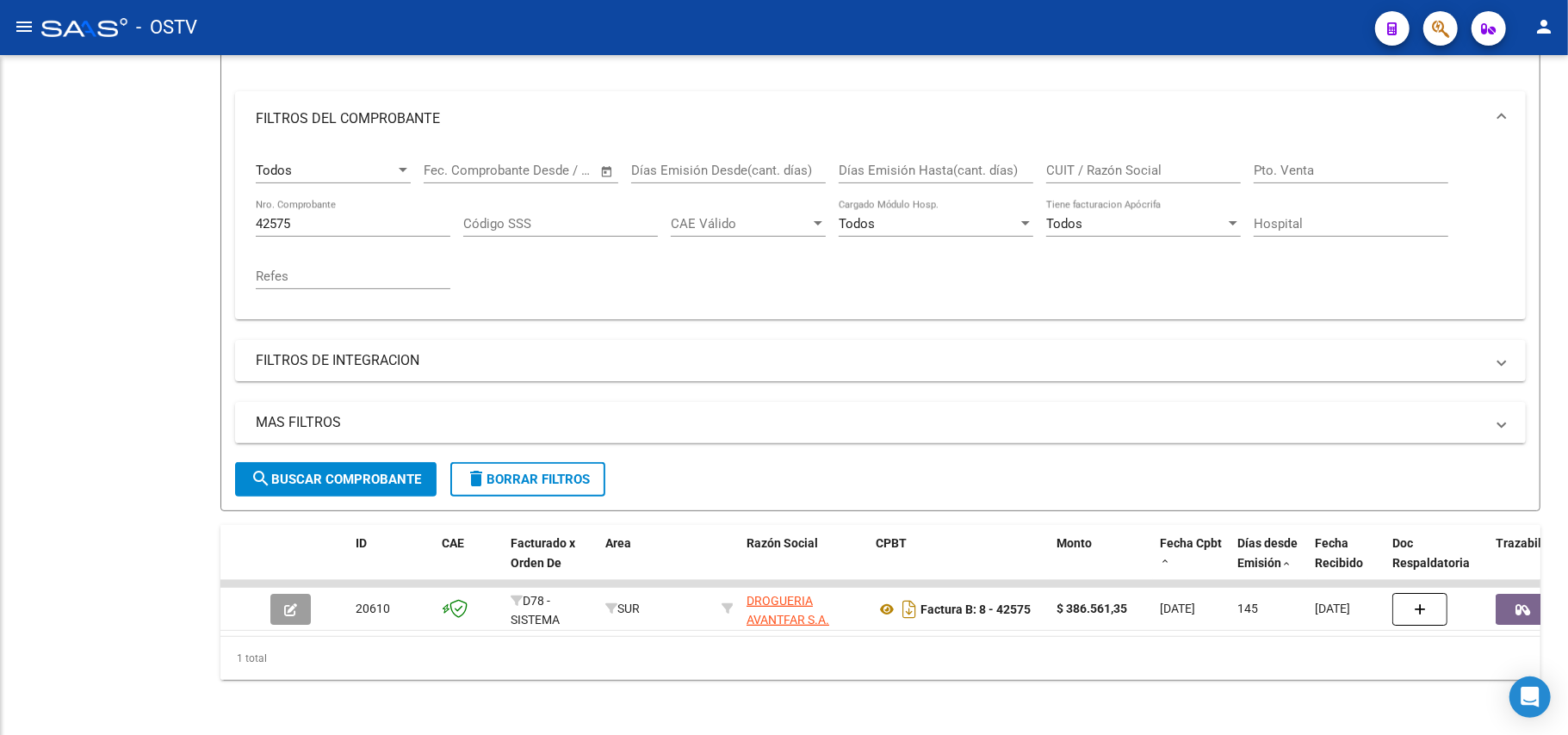
scroll to position [219, 0]
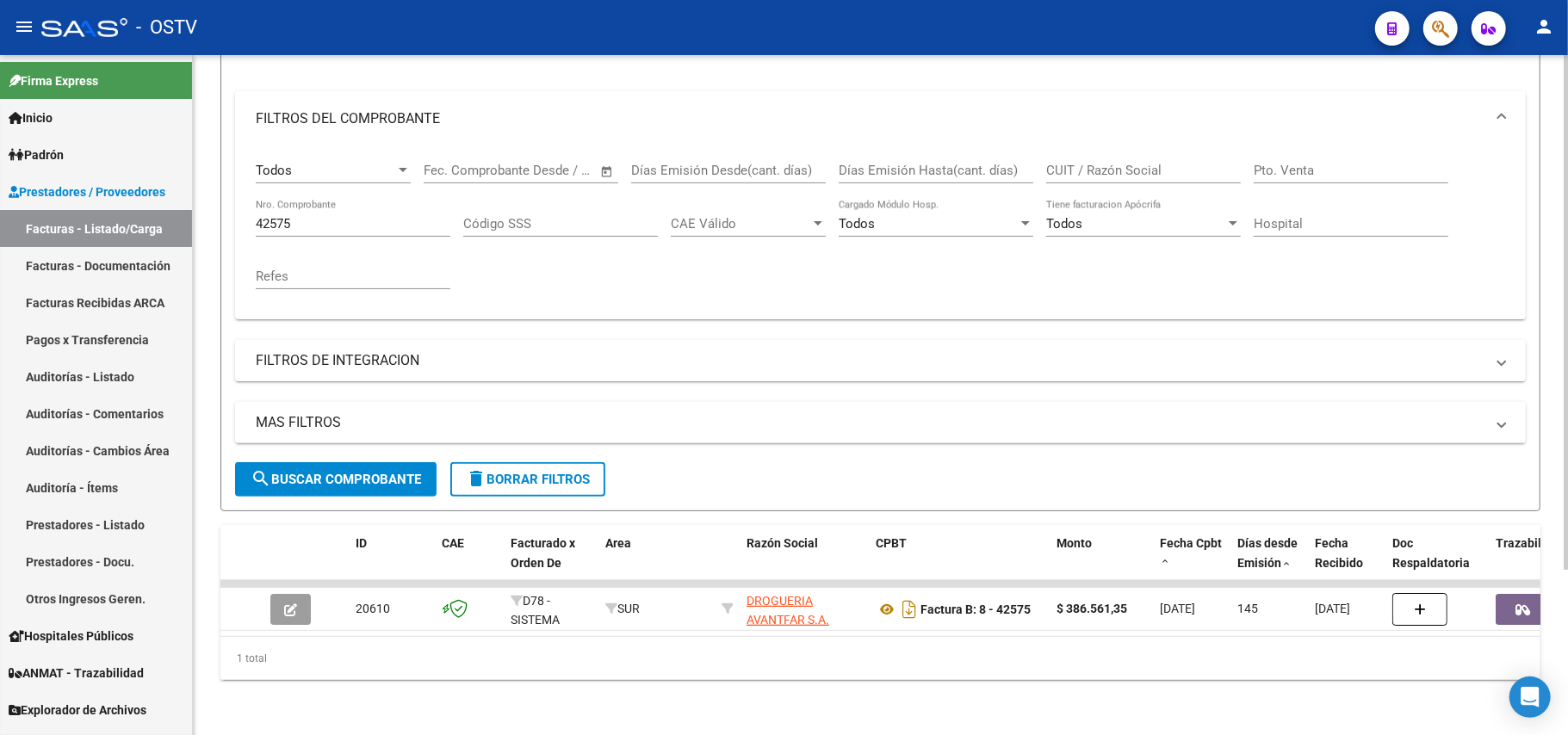
drag, startPoint x: 341, startPoint y: 218, endPoint x: 294, endPoint y: 200, distance: 50.3
click at [294, 200] on div "42575 Nro. Comprobante" at bounding box center [353, 218] width 195 height 37
click at [331, 218] on div "42575 Nro. Comprobante" at bounding box center [353, 218] width 195 height 37
type input "4"
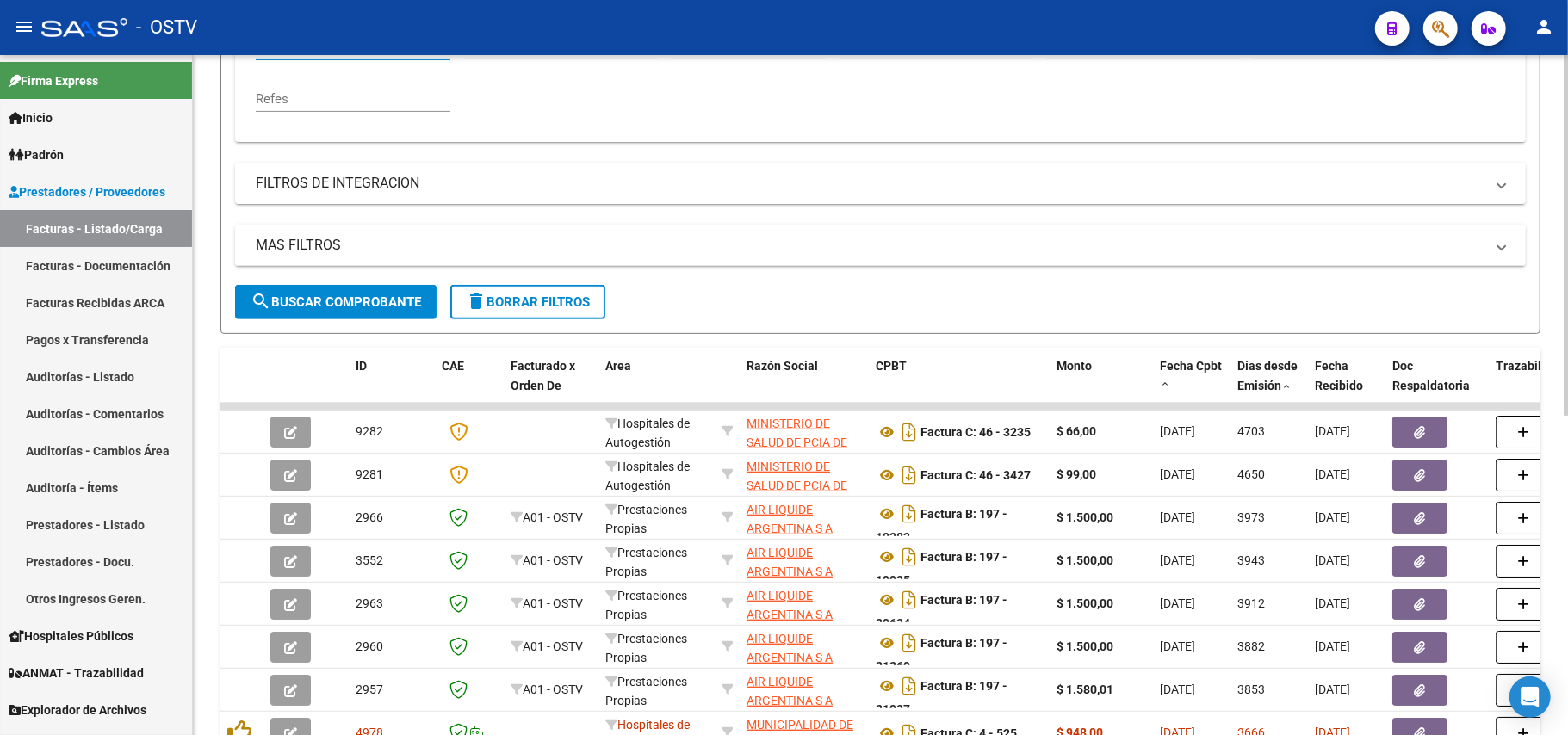
scroll to position [376, 0]
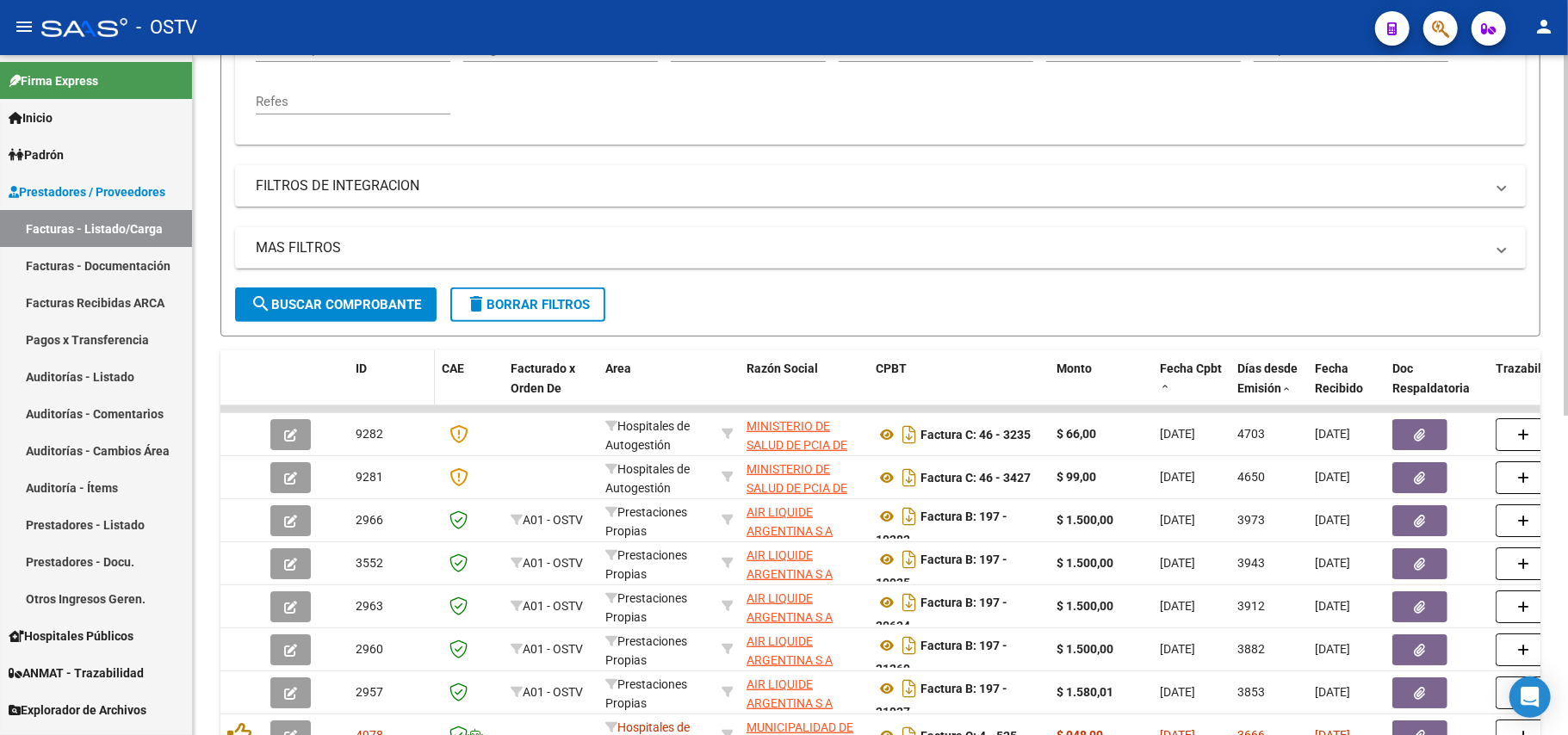
click at [376, 373] on div "ID" at bounding box center [392, 369] width 73 height 20
click at [362, 363] on span "ID" at bounding box center [361, 368] width 11 height 14
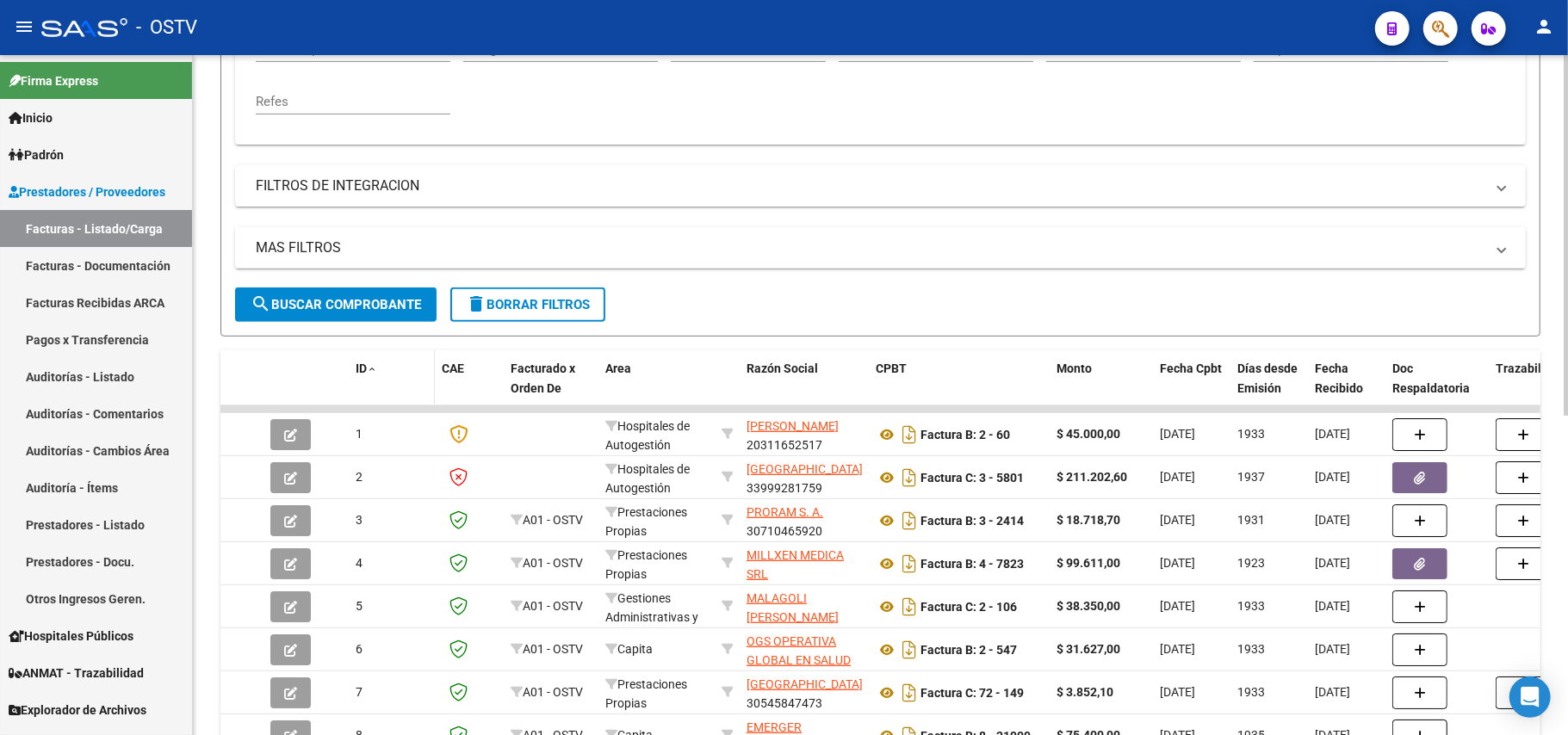
click at [377, 365] on div "ID" at bounding box center [392, 369] width 73 height 20
click at [369, 365] on span at bounding box center [371, 369] width 10 height 12
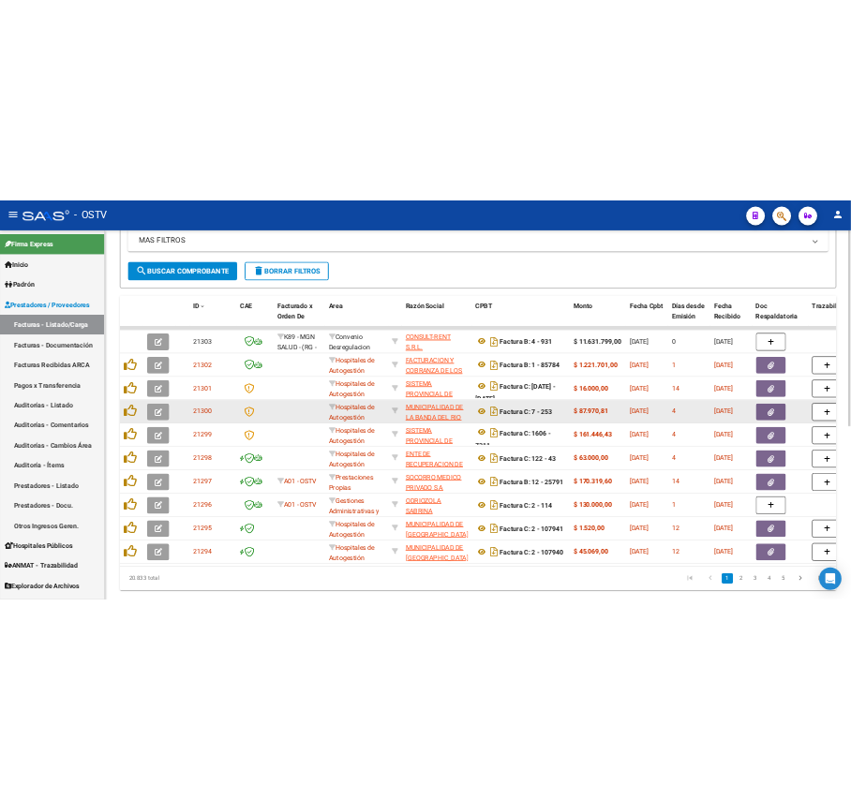
scroll to position [660, 0]
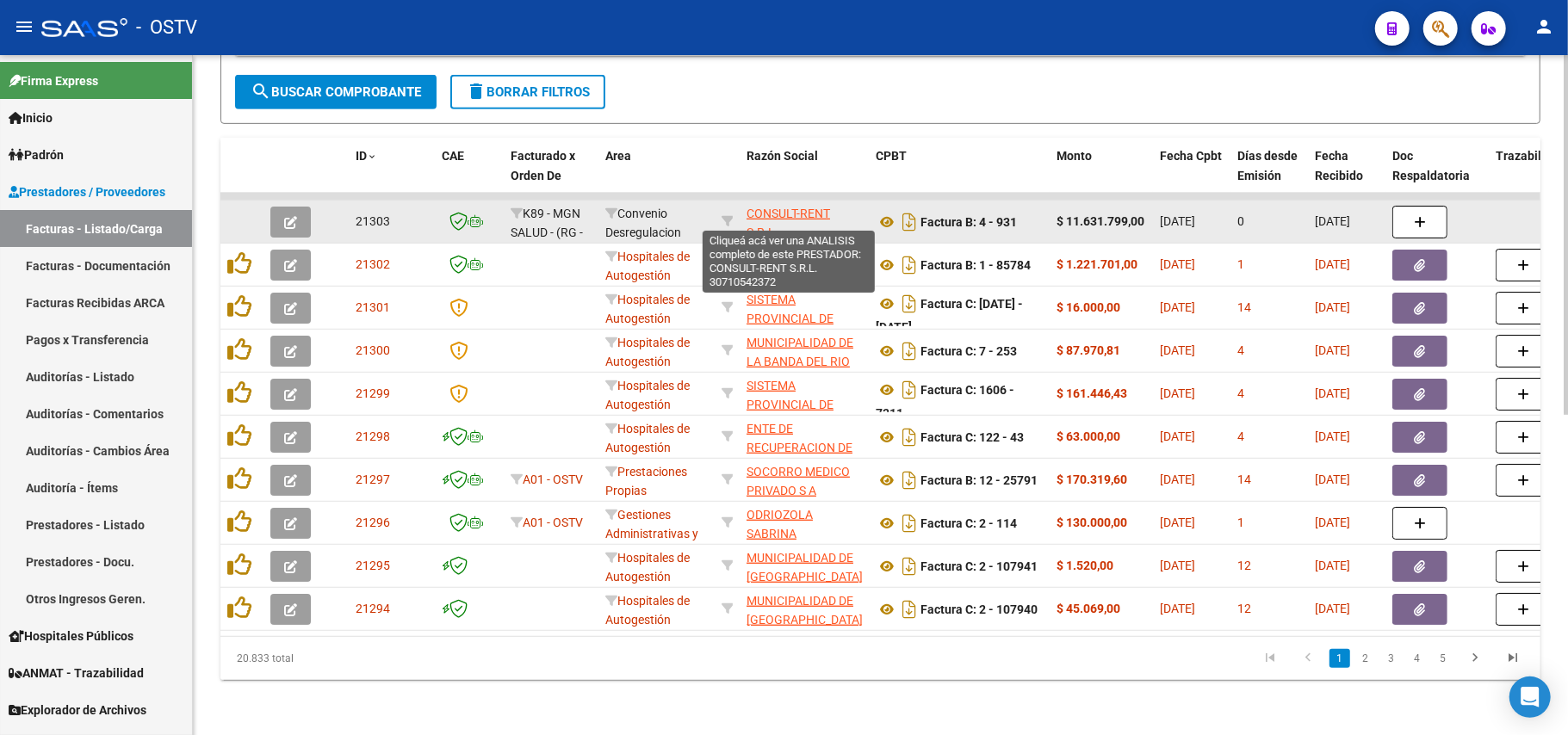
click at [770, 209] on span "CONSULT-RENT S.R.L." at bounding box center [788, 223] width 84 height 34
type textarea "30710542372"
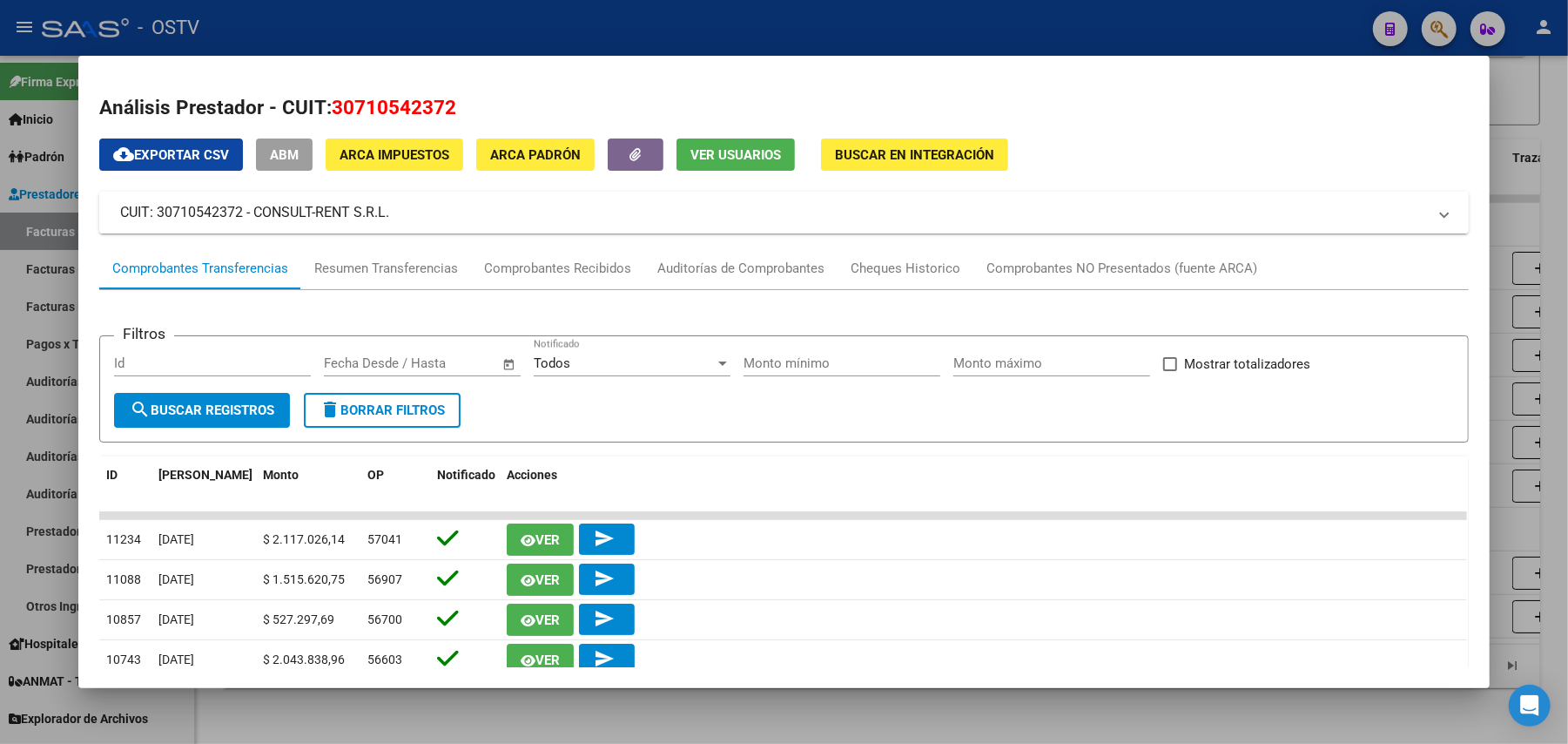
drag, startPoint x: 413, startPoint y: 214, endPoint x: 247, endPoint y: 227, distance: 166.5
click at [247, 227] on mat-expansion-panel-header "CUIT: 30710542372 - CONSULT-RENT S.R.L." at bounding box center [784, 212] width 1370 height 42
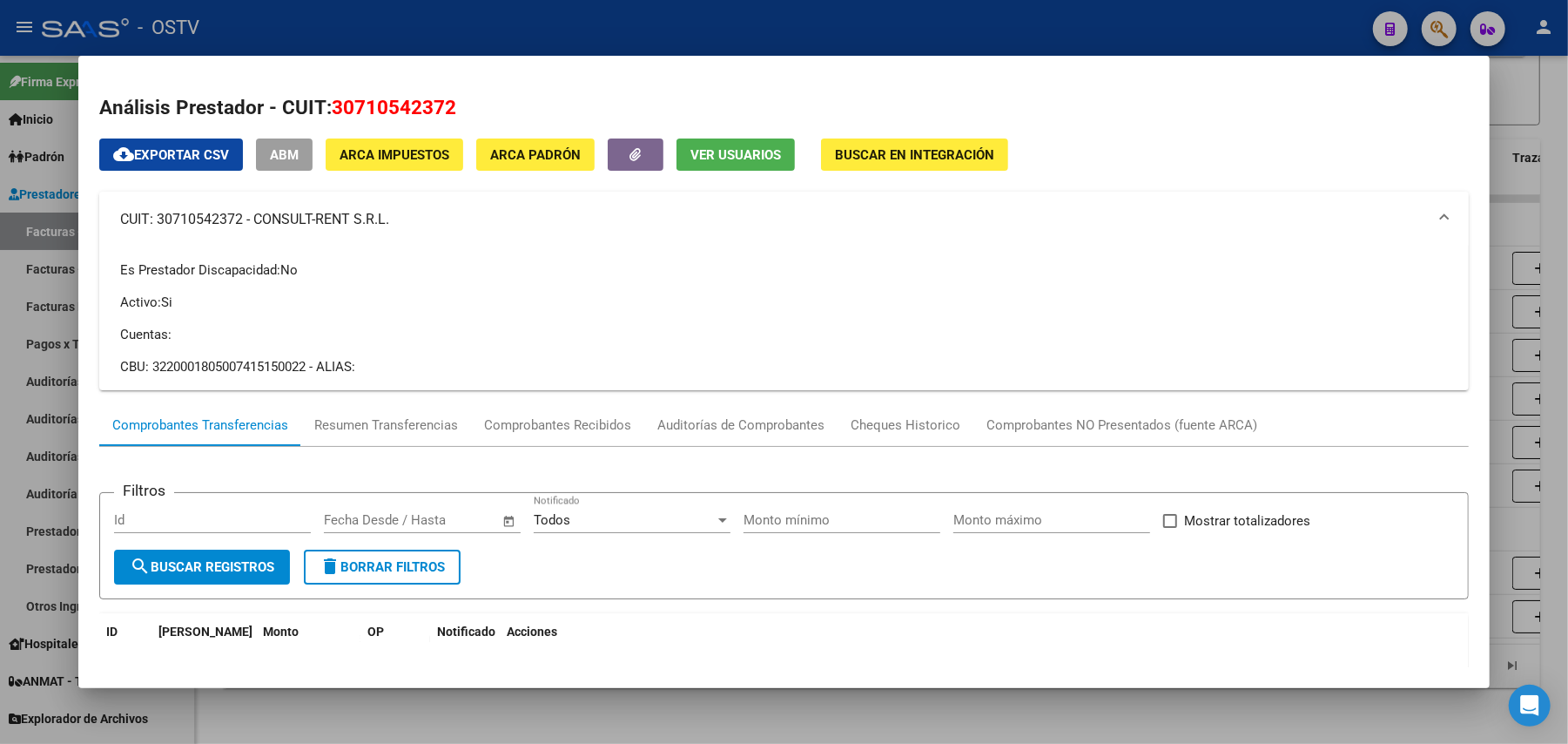
copy mat-panel-title "CONSULT-RENT S.R.L."
click at [578, 42] on div at bounding box center [784, 372] width 1568 height 744
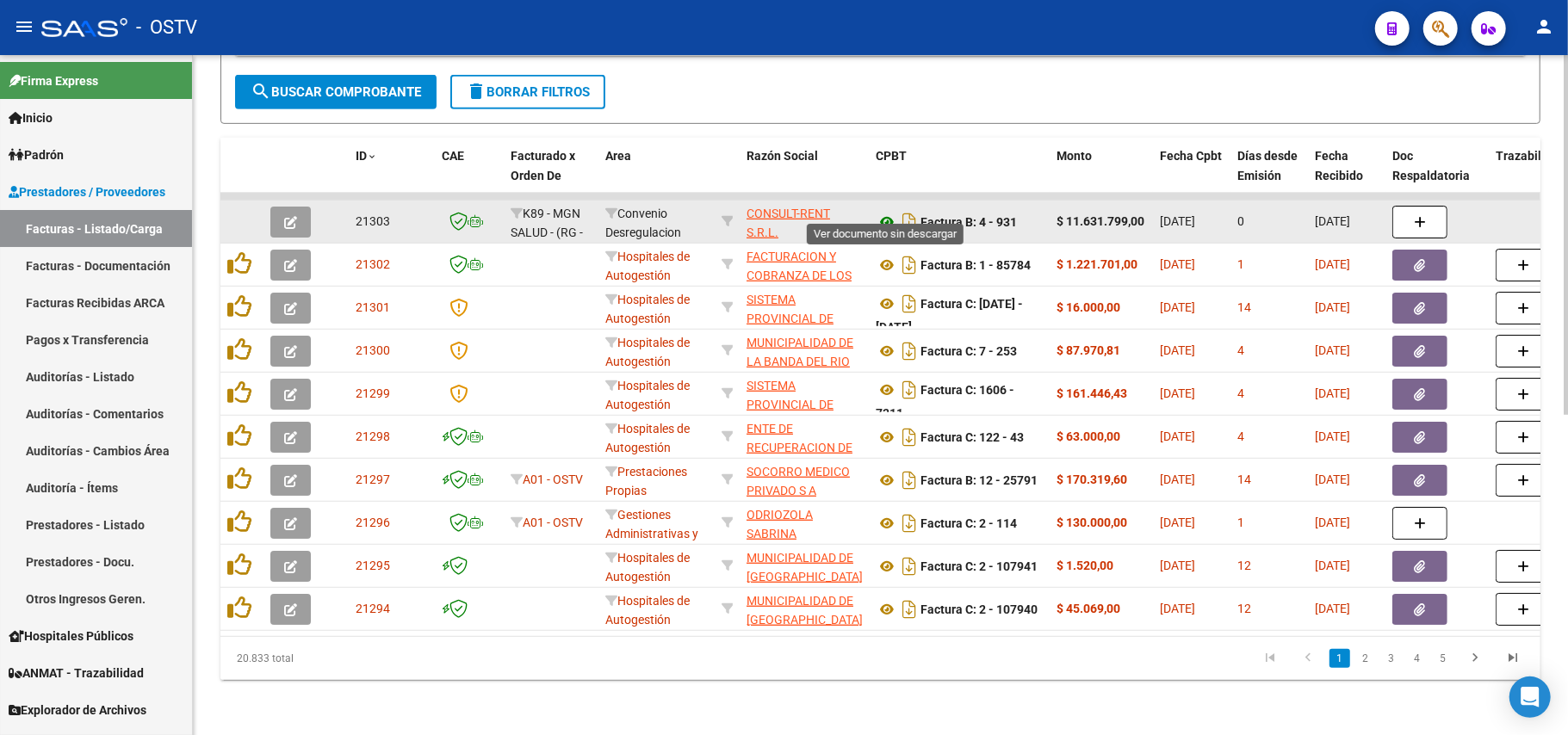
click at [882, 211] on icon at bounding box center [887, 221] width 22 height 20
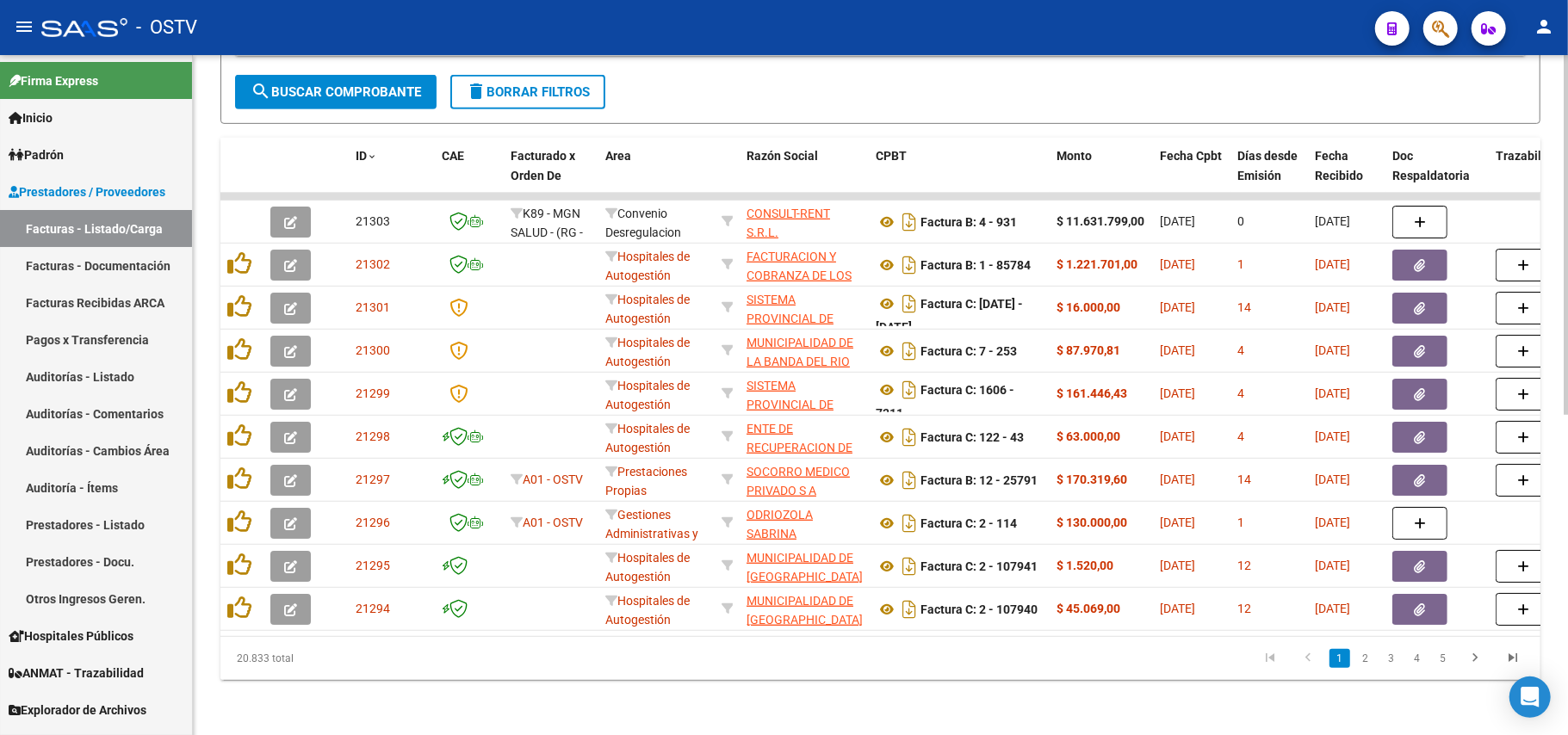
click at [381, 84] on button "search Buscar Comprobante" at bounding box center [335, 92] width 201 height 34
